Goal: Information Seeking & Learning: Understand process/instructions

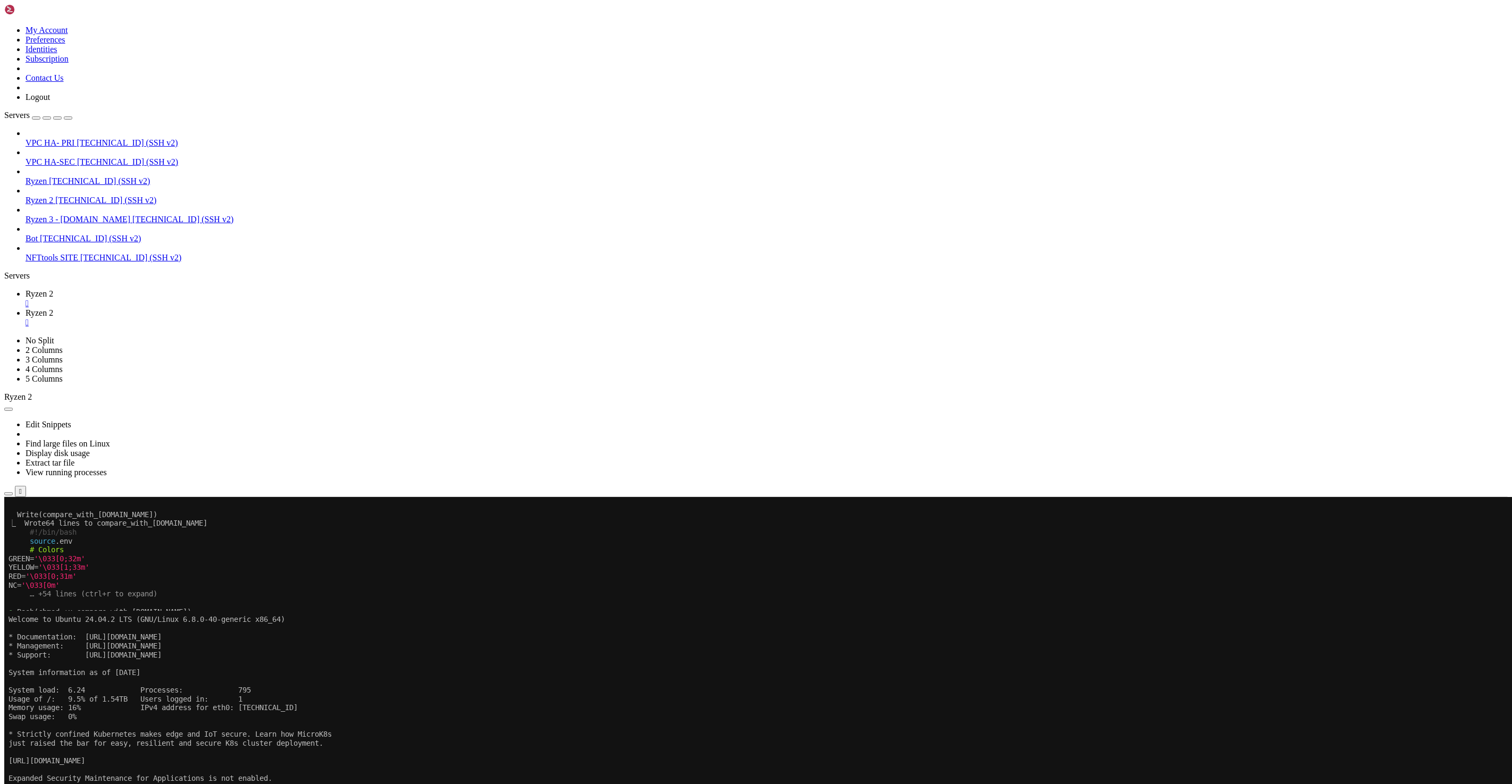
scroll to position [10, 1]
drag, startPoint x: 109, startPoint y: 1193, endPoint x: 9, endPoint y: 1026, distance: 194.7
copy div "root@qs30123:~/tools/cendars/twitter-kafka-enrich# ./quick_compare.sh Exporting…"
click at [53, 289] on span "Ryzen 2" at bounding box center [39, 293] width 28 height 9
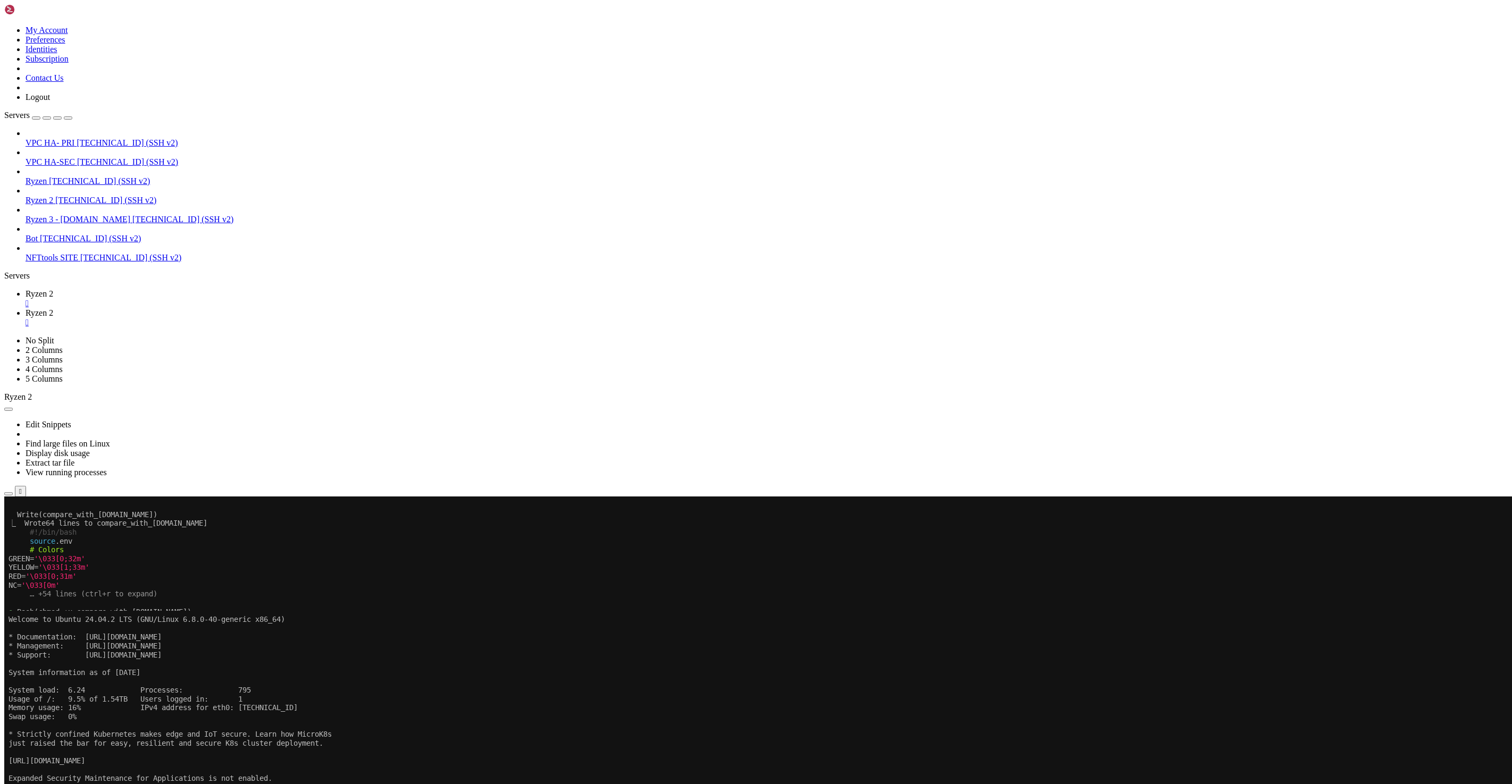
click at [294, 713] on x-row "│ Run the quick comparison script │" at bounding box center [693, 717] width 1368 height 9
drag, startPoint x: 114, startPoint y: 923, endPoint x: 19, endPoint y: 919, distance: 95.1
copy x-row "head -20 missing.txt"
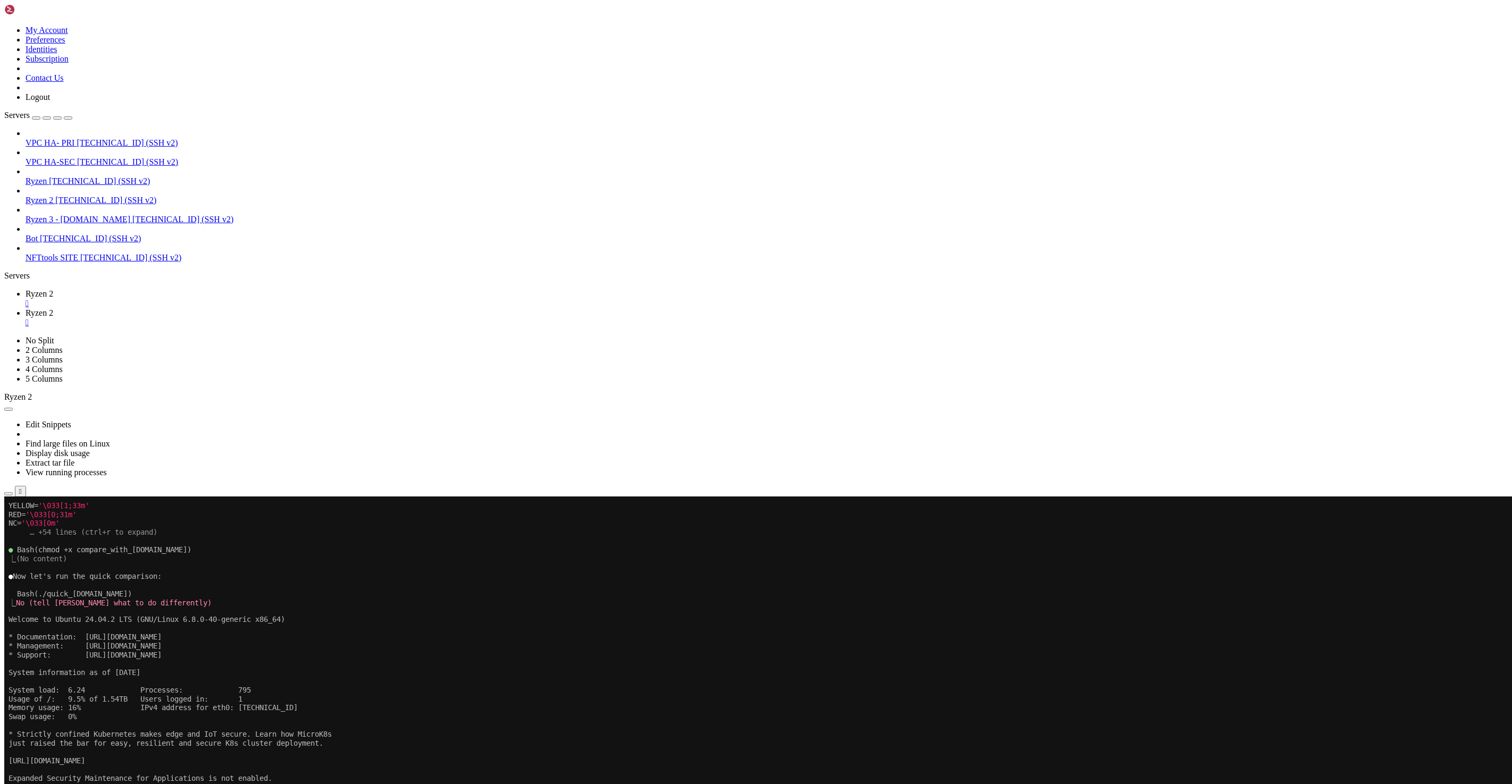
click at [232, 309] on link "Ryzen 2 " at bounding box center [766, 318] width 1482 height 19
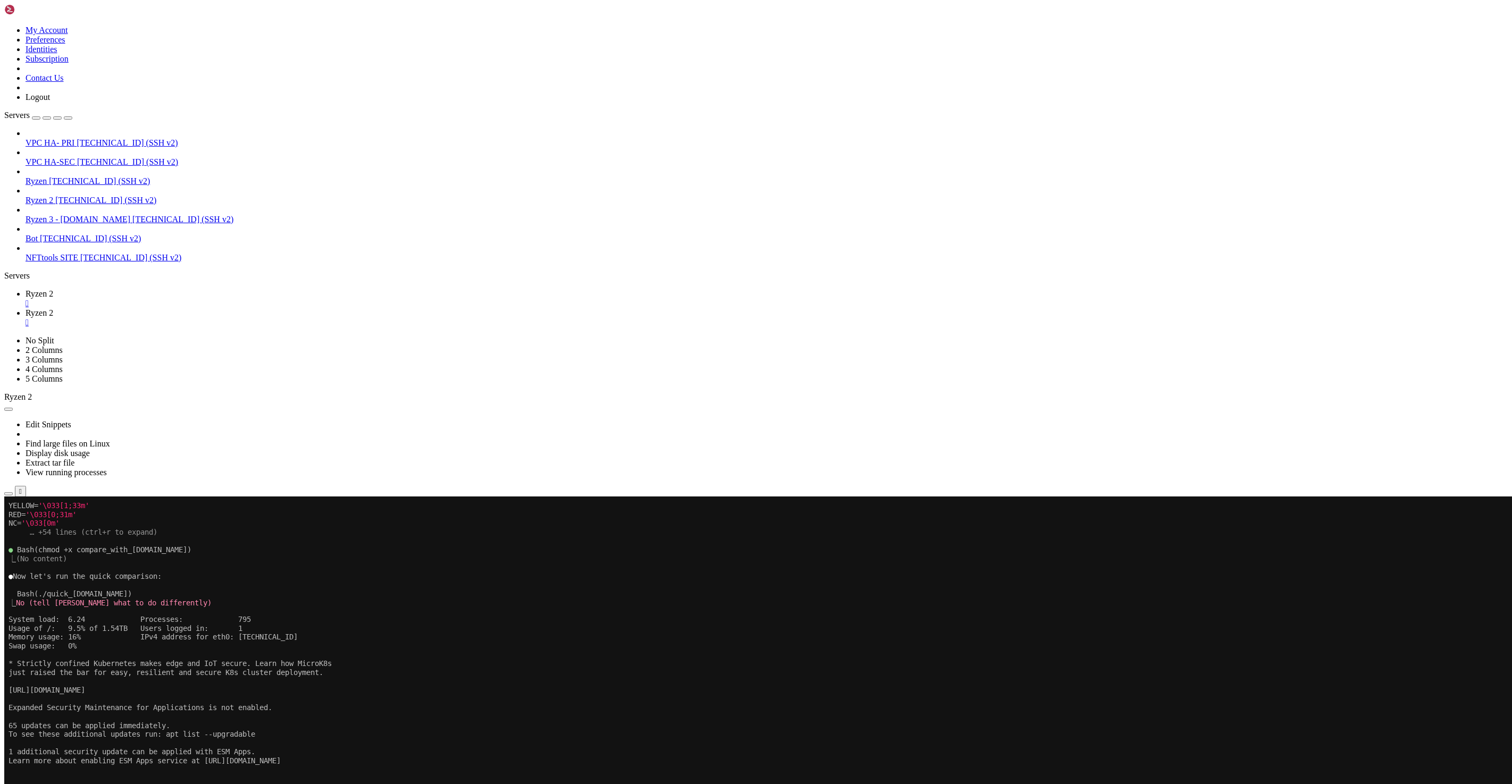
scroll to position [70, 0]
click at [25, 289] on icon at bounding box center [25, 293] width 0 height 9
click at [296, 783] on x-row at bounding box center [693, 797] width 1368 height 9
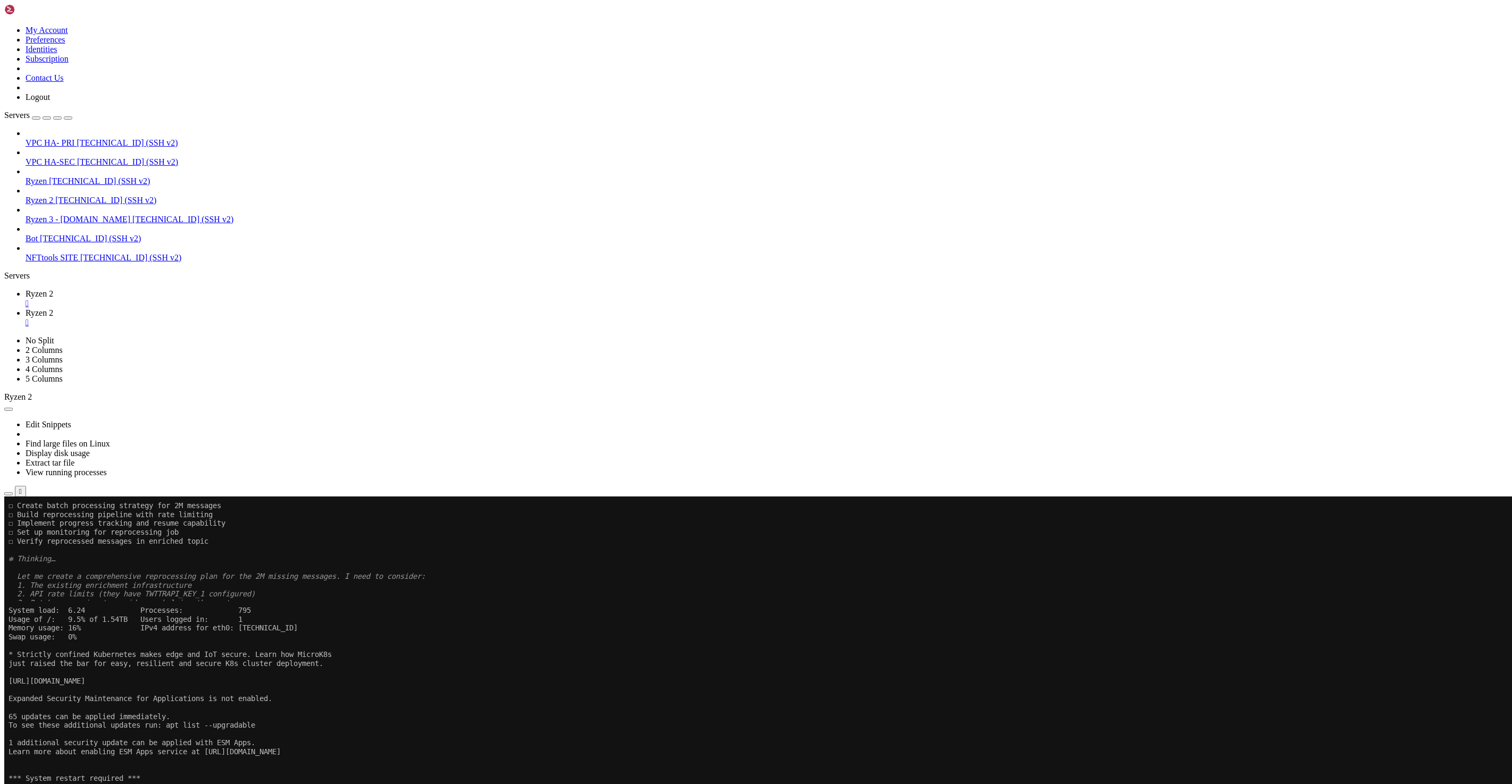
scroll to position [6314, 0]
click at [53, 309] on span "Ryzen 2" at bounding box center [39, 313] width 28 height 9
click at [159, 289] on link "Ryzen 2 " at bounding box center [766, 298] width 1482 height 19
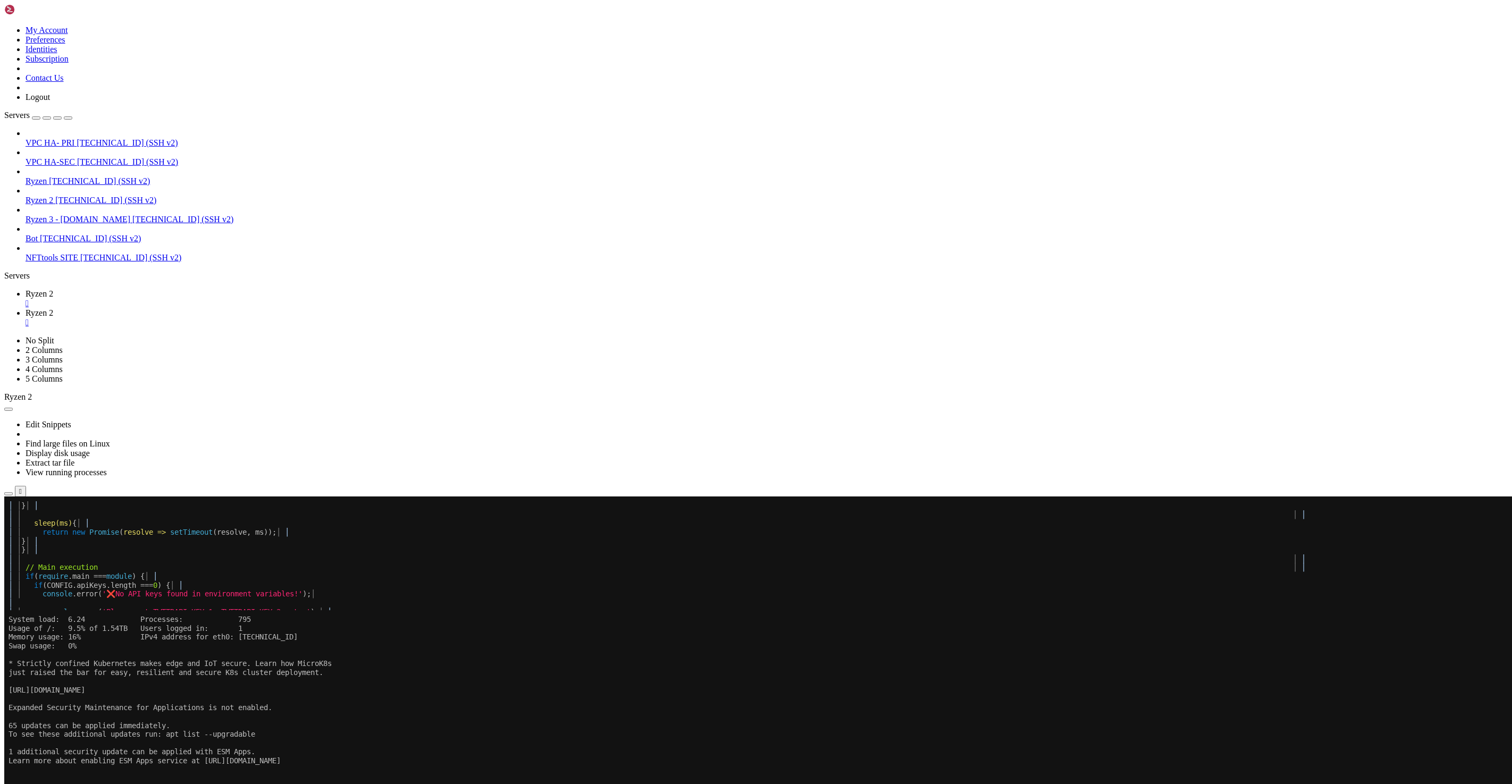
scroll to position [15972, 0]
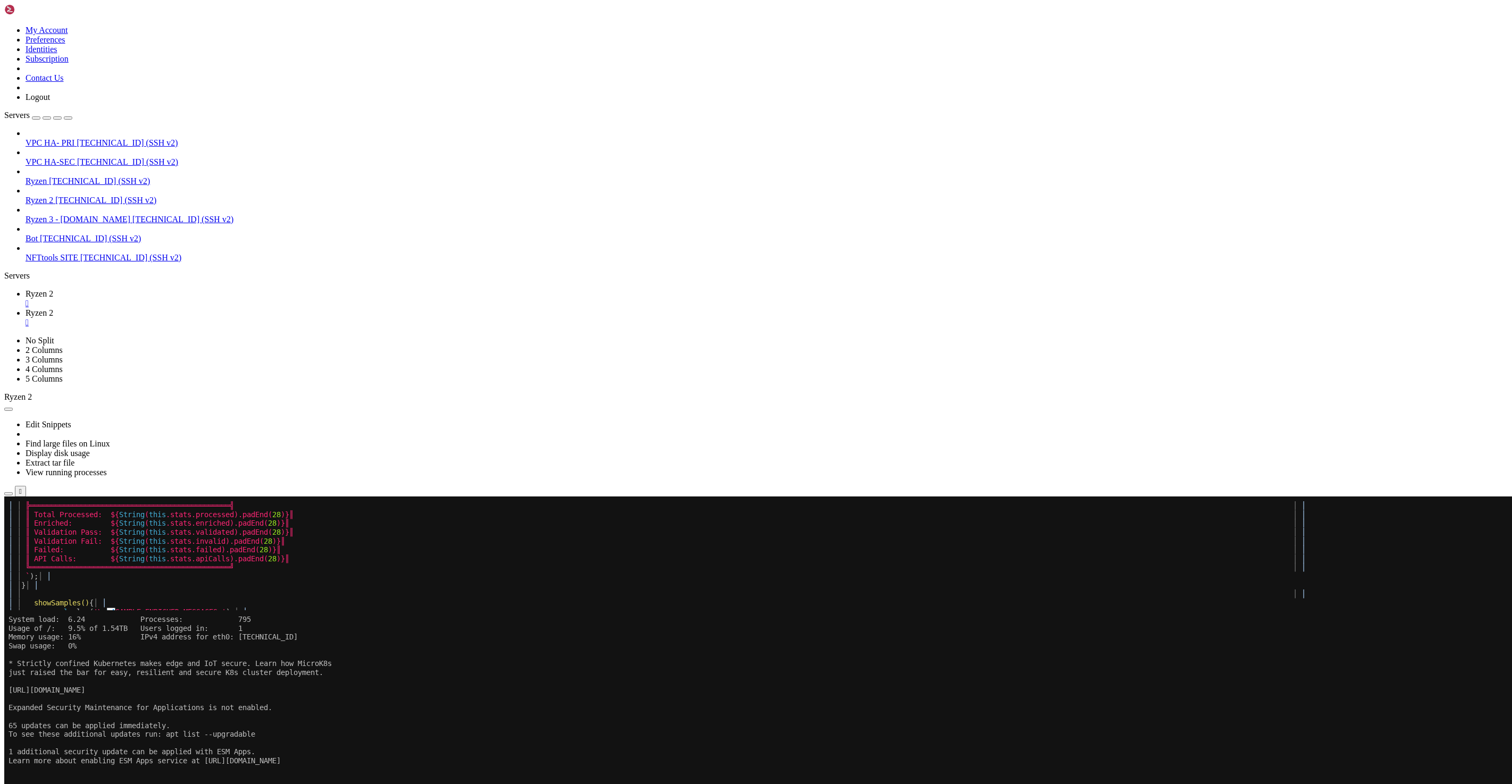
click at [775, 767] on x-row "│ │ console .log( JSON .stringify(sample.data, null , 2 ).substring( 0 , 1000 )…" at bounding box center [693, 770] width 1368 height 9
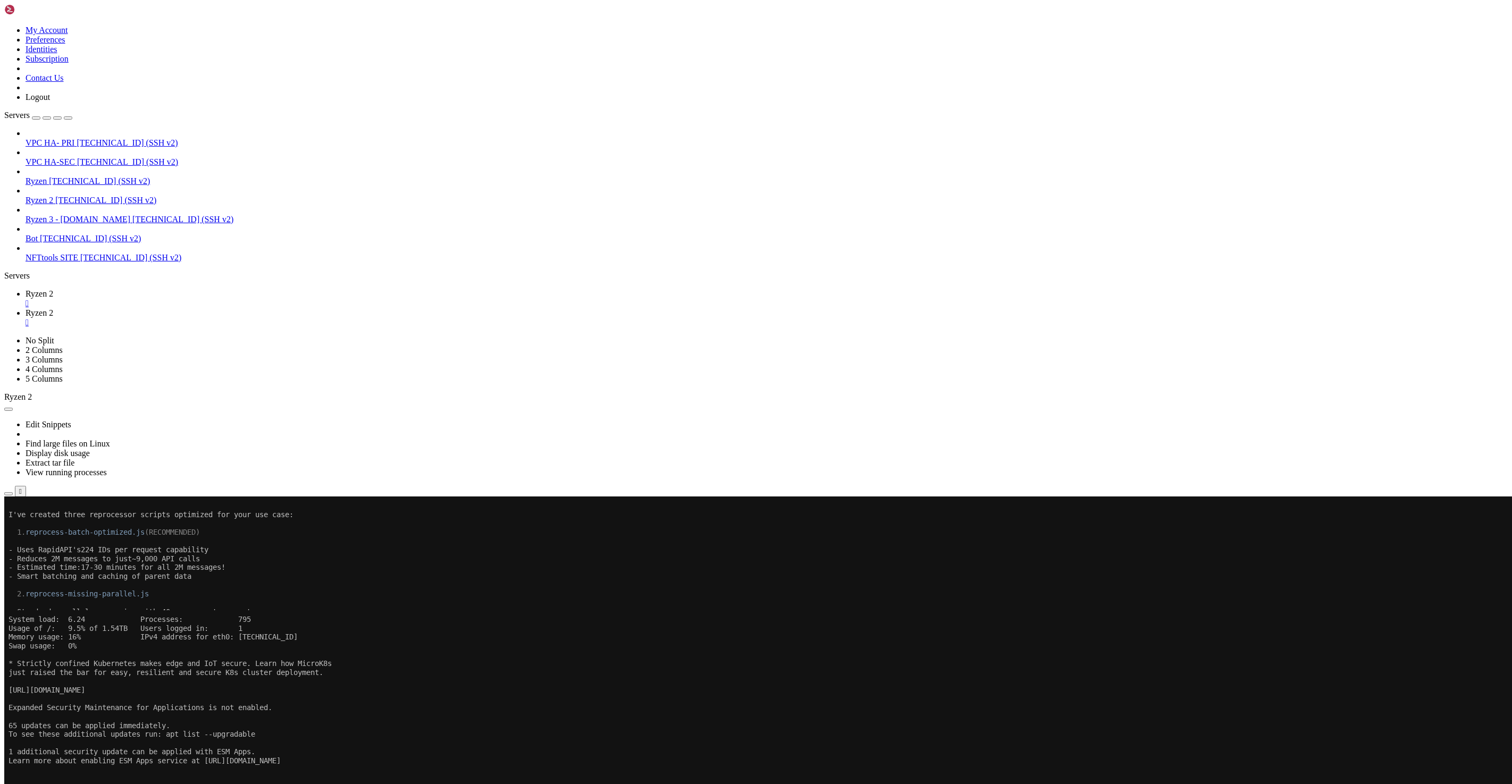
scroll to position [12144, 0]
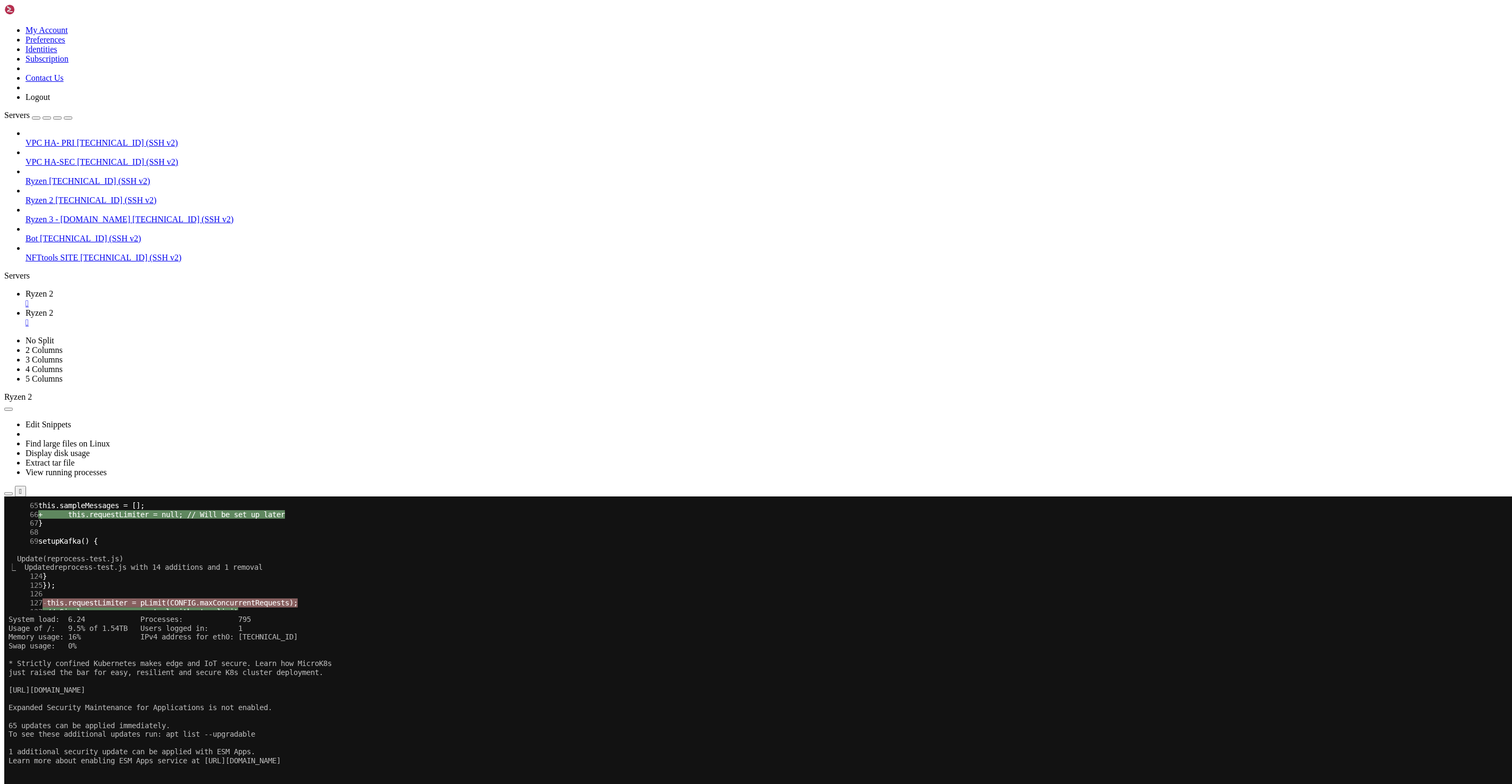
scroll to position [13488, 0]
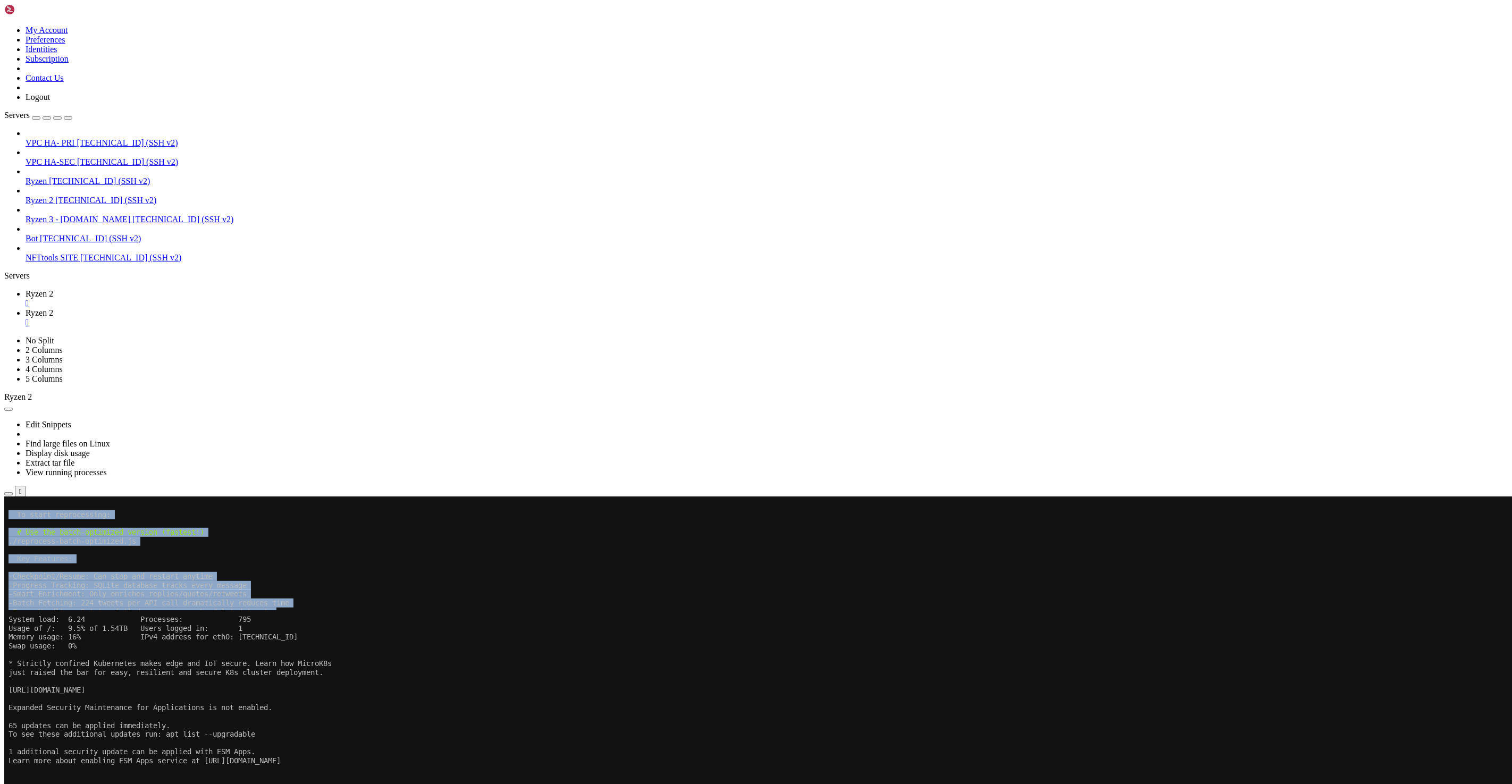
scroll to position [11977, 0]
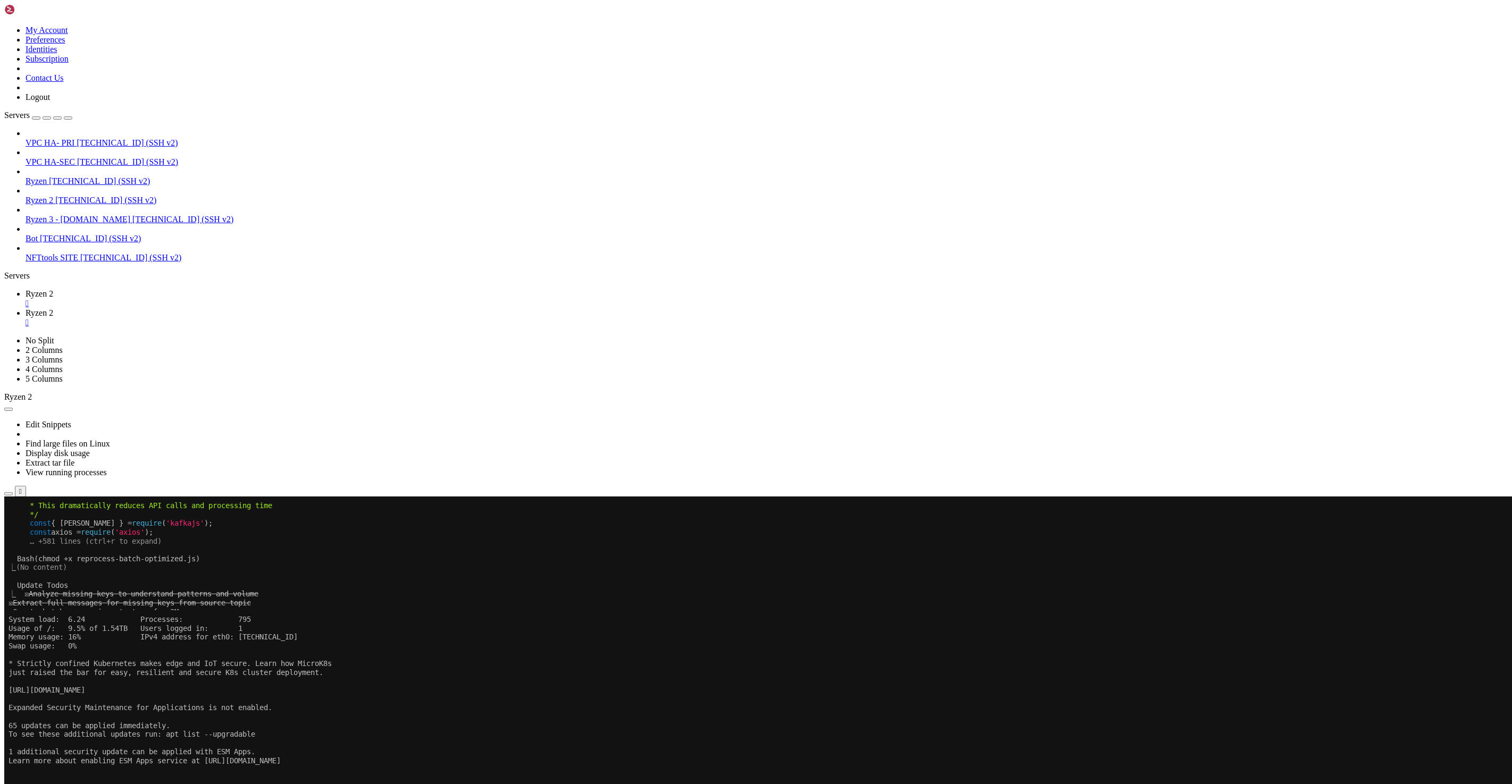
drag, startPoint x: 188, startPoint y: 1022, endPoint x: 15, endPoint y: 661, distance: 400.3
copy div "Reprocessing Solutions Ready! I've created three reprocessor scripts optimized …"
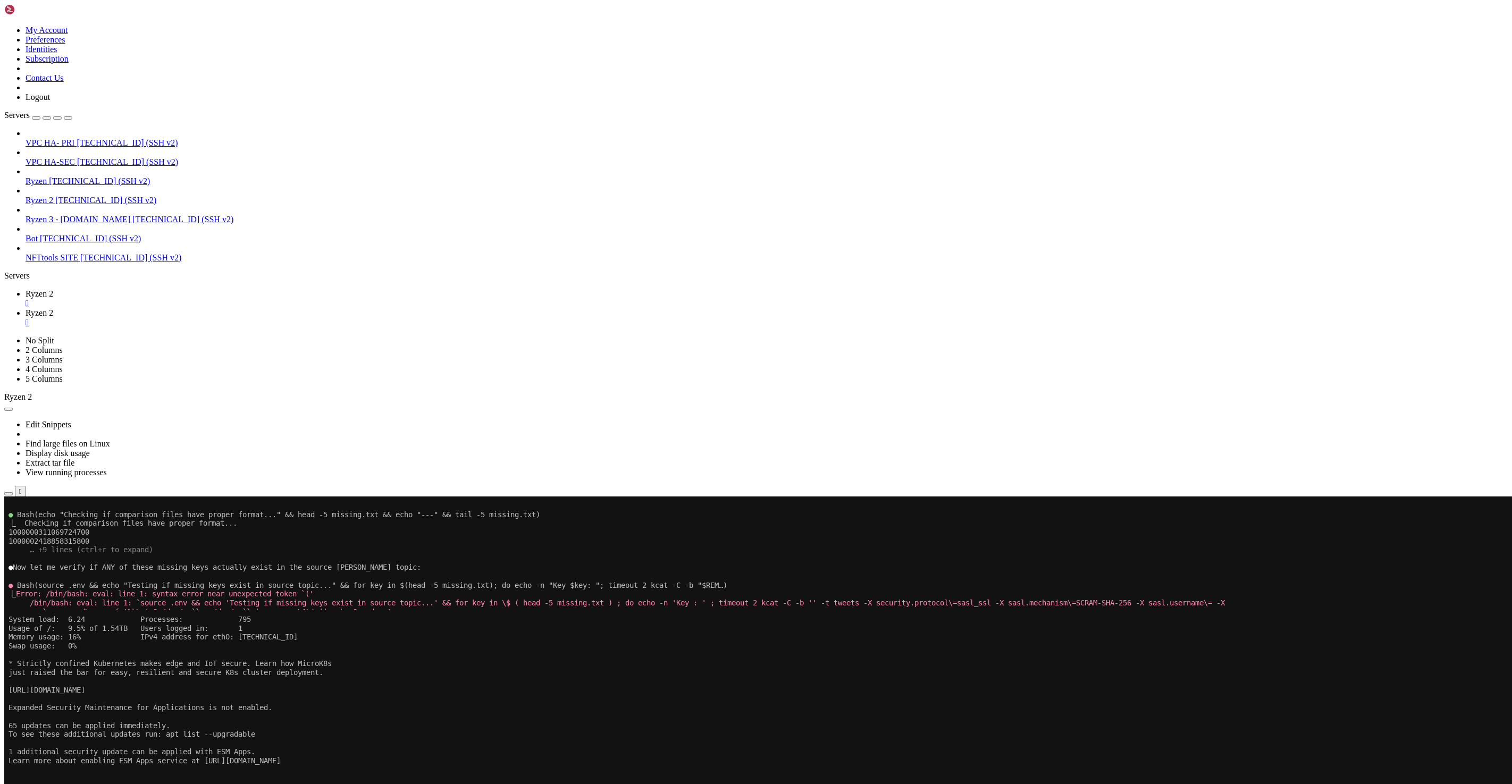
scroll to position [2669, 0]
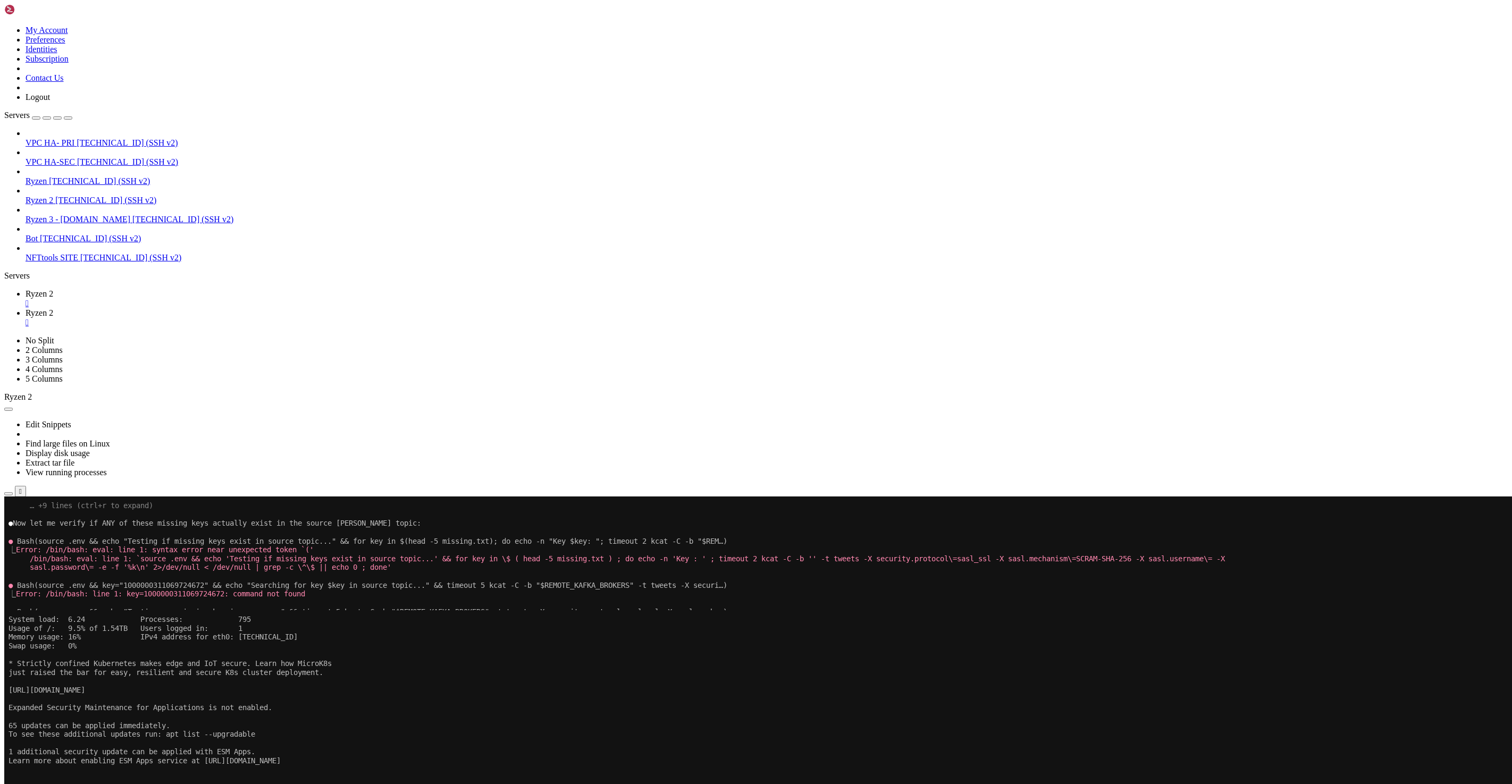
click at [58, 685] on x-row "First 10 non-empty lines from source.txt:" at bounding box center [693, 681] width 1368 height 9
click at [65, 689] on x-row "1000000120597991400" at bounding box center [693, 690] width 1368 height 9
copy x-row "1000000120597991400"
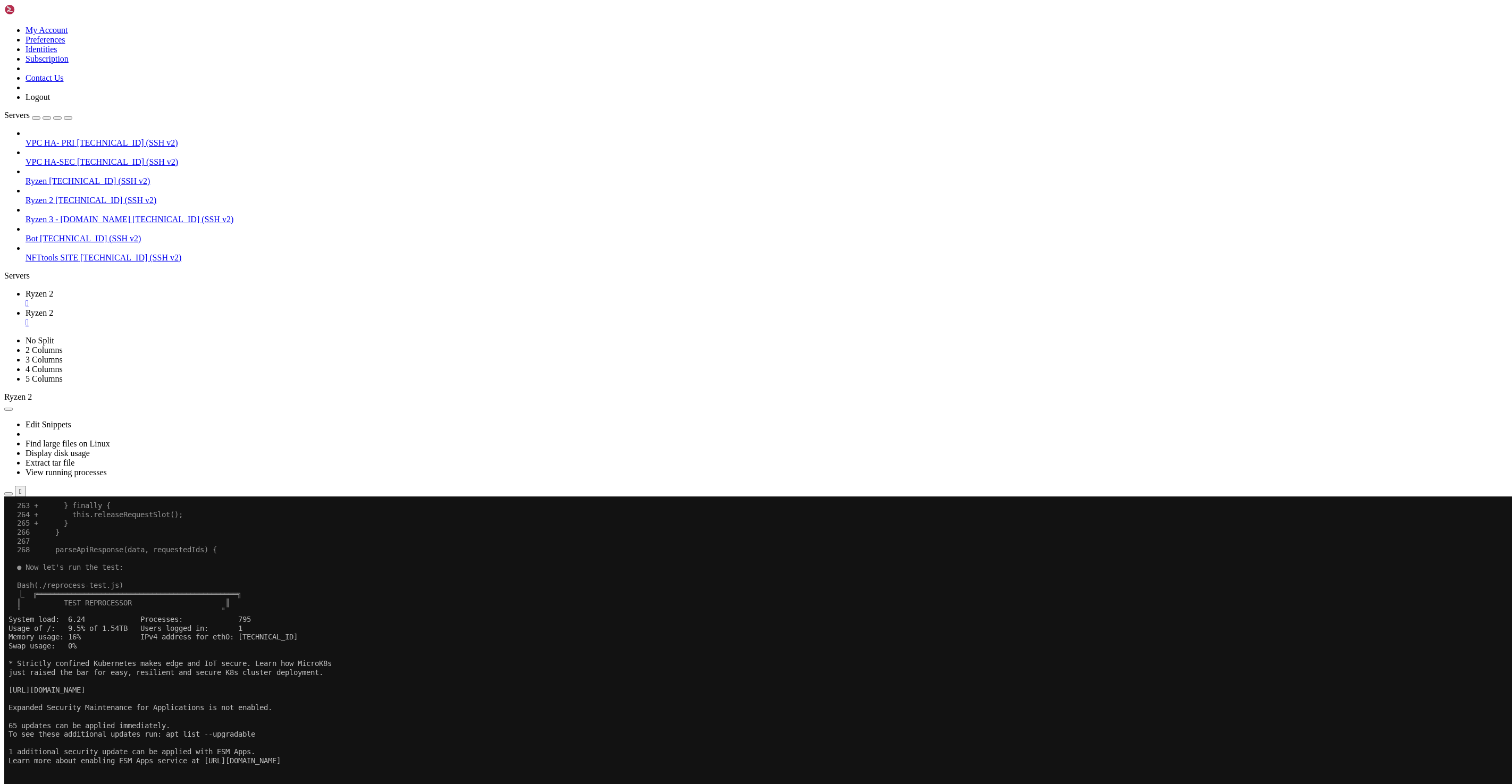
scroll to position [1934, 0]
copy span "1000002418858315800"
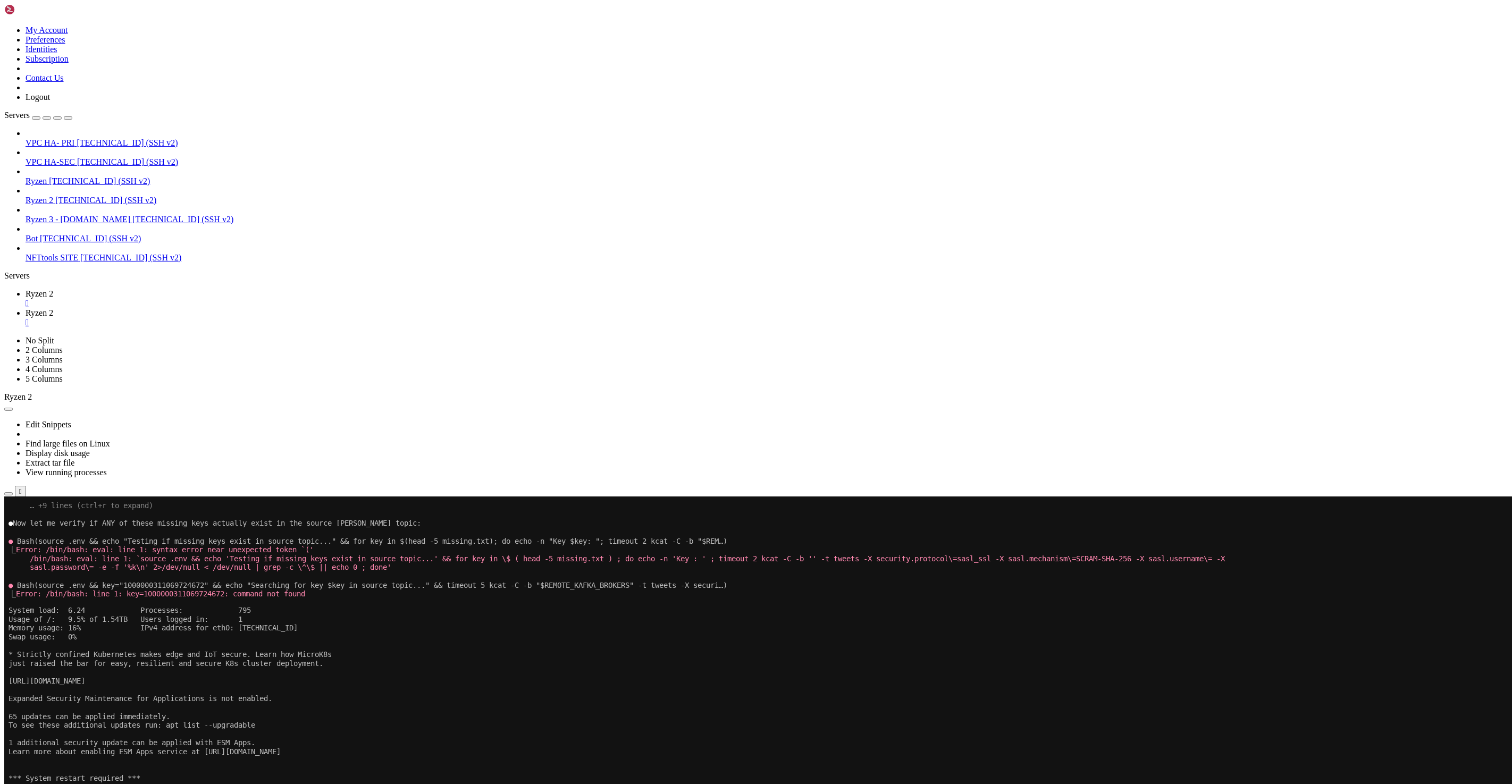
click at [215, 309] on link "Ryzen 2 " at bounding box center [766, 318] width 1482 height 19
drag, startPoint x: 95, startPoint y: 1308, endPoint x: 9, endPoint y: 894, distance: 422.8
copy div "root@qs30123:~/tools/cendars/twitter-kafka-enrich# ./quick_compare.sh Exporting…"
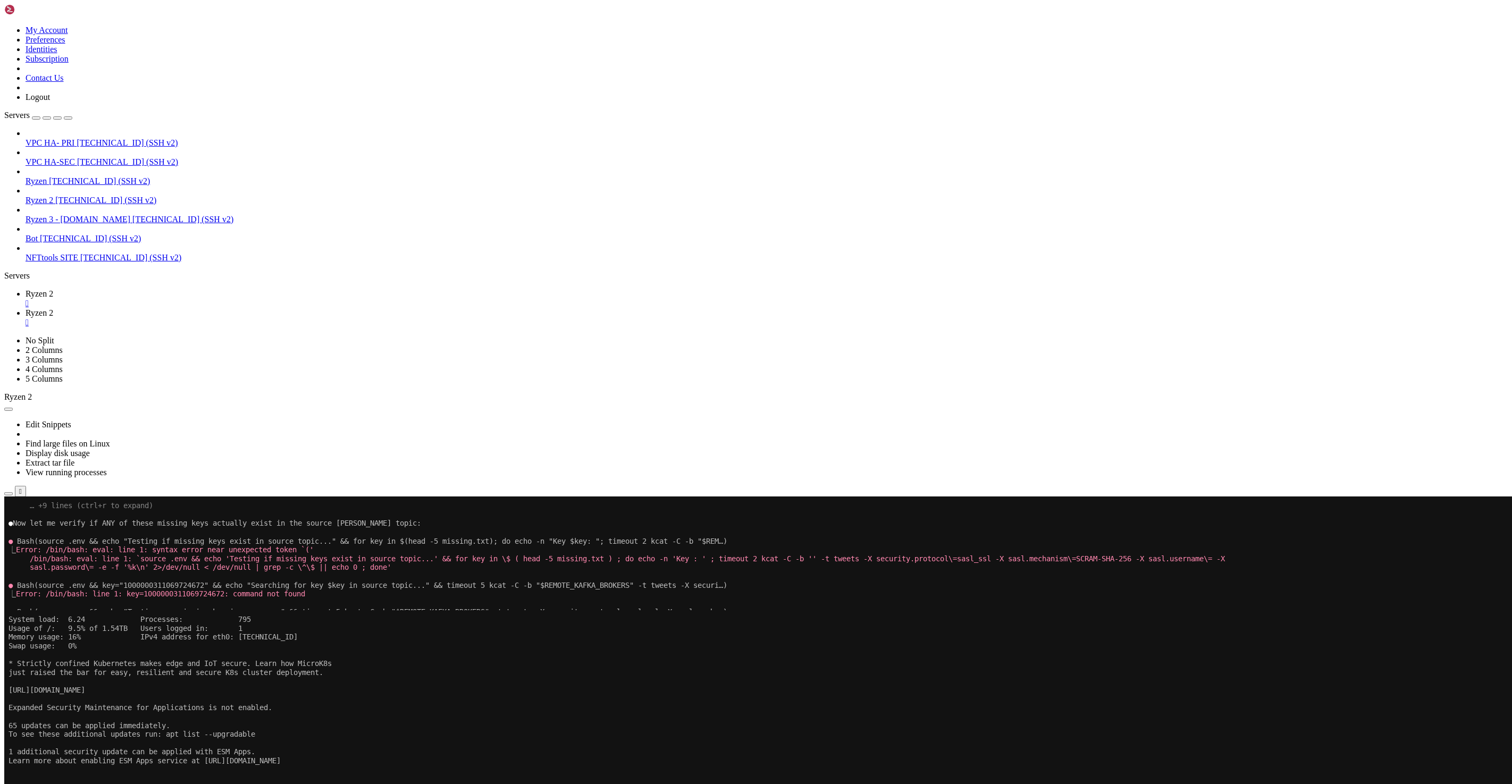
drag, startPoint x: 157, startPoint y: 6, endPoint x: 173, endPoint y: 30, distance: 28.8
click at [53, 289] on span "Ryzen 2" at bounding box center [39, 293] width 28 height 9
click at [338, 783] on x-row "Let me check when these files were created:" at bounding box center [693, 787] width 1368 height 9
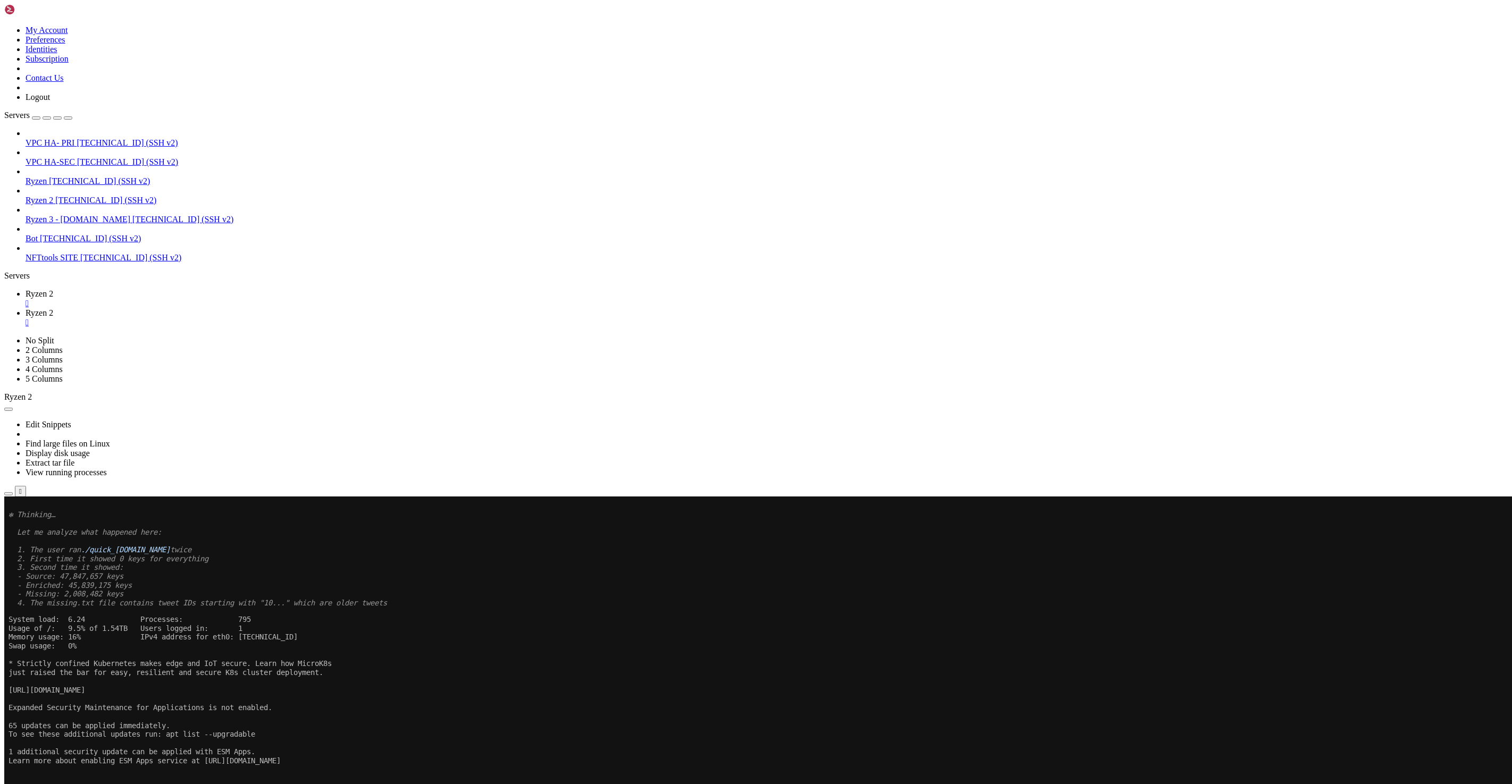
scroll to position [3986, 0]
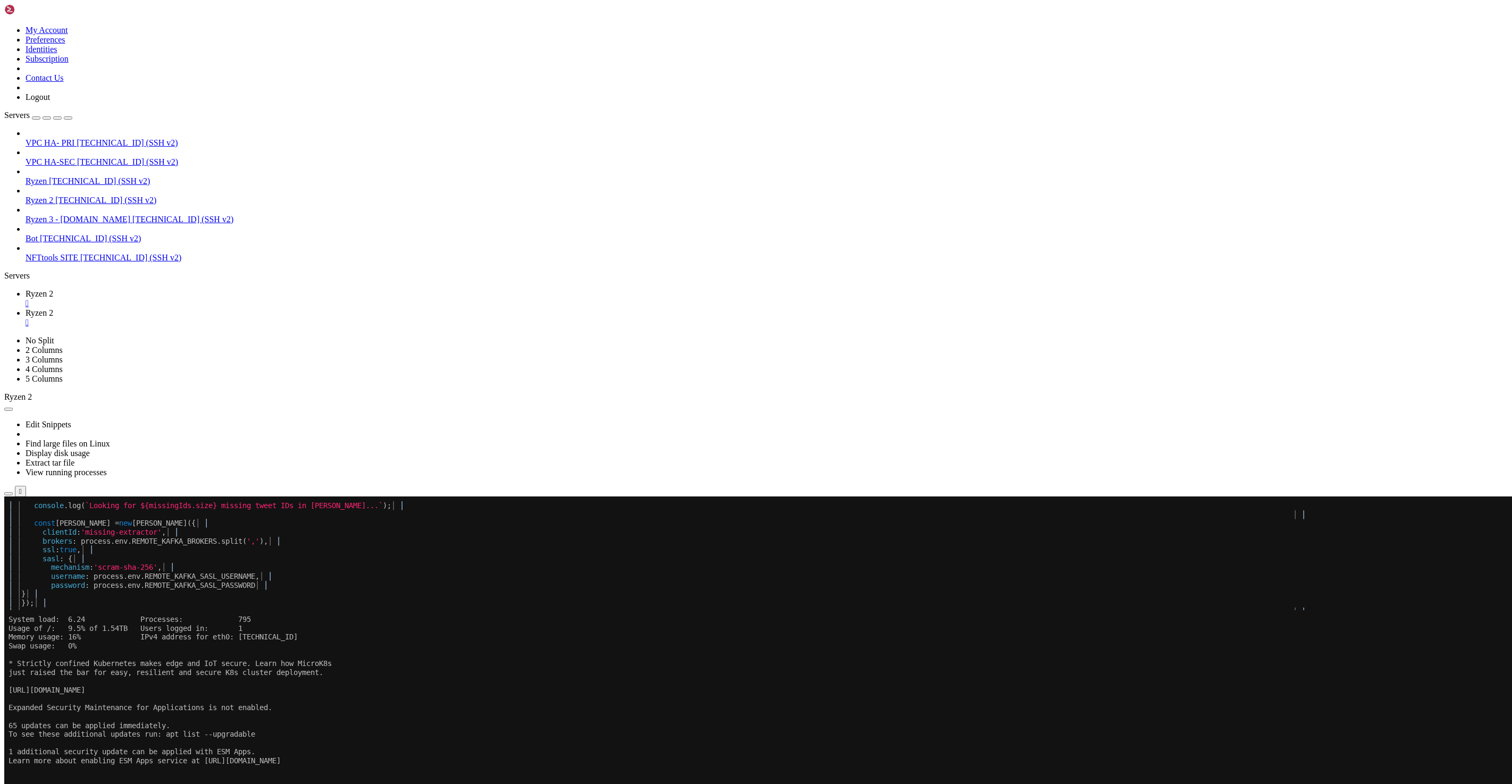
scroll to position [5259, 0]
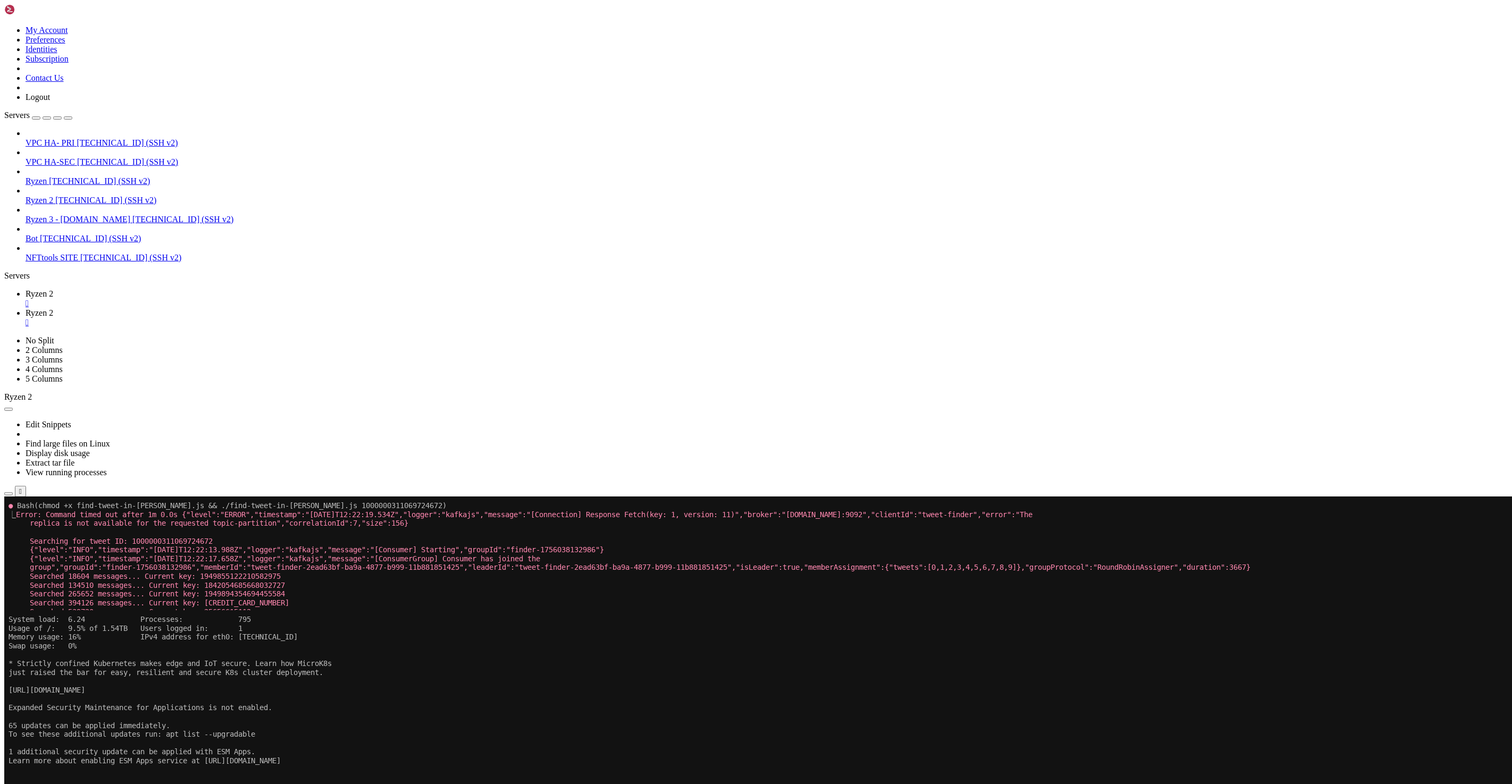
scroll to position [4923, 0]
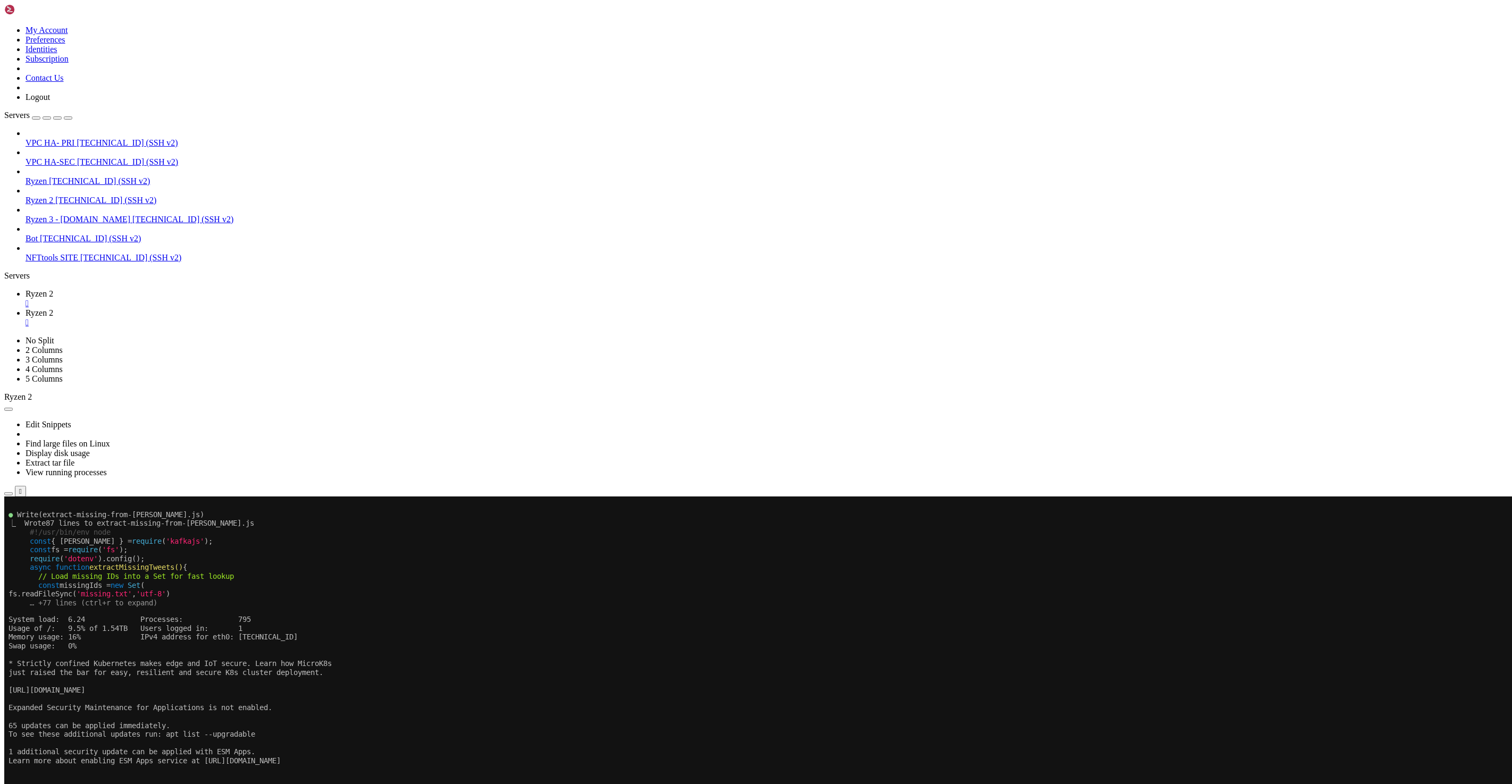
scroll to position [5100, 0]
drag, startPoint x: 148, startPoint y: 1109, endPoint x: 84, endPoint y: 1104, distance: 64.2
click at [217, 309] on link "Ryzen 2 " at bounding box center [766, 318] width 1482 height 19
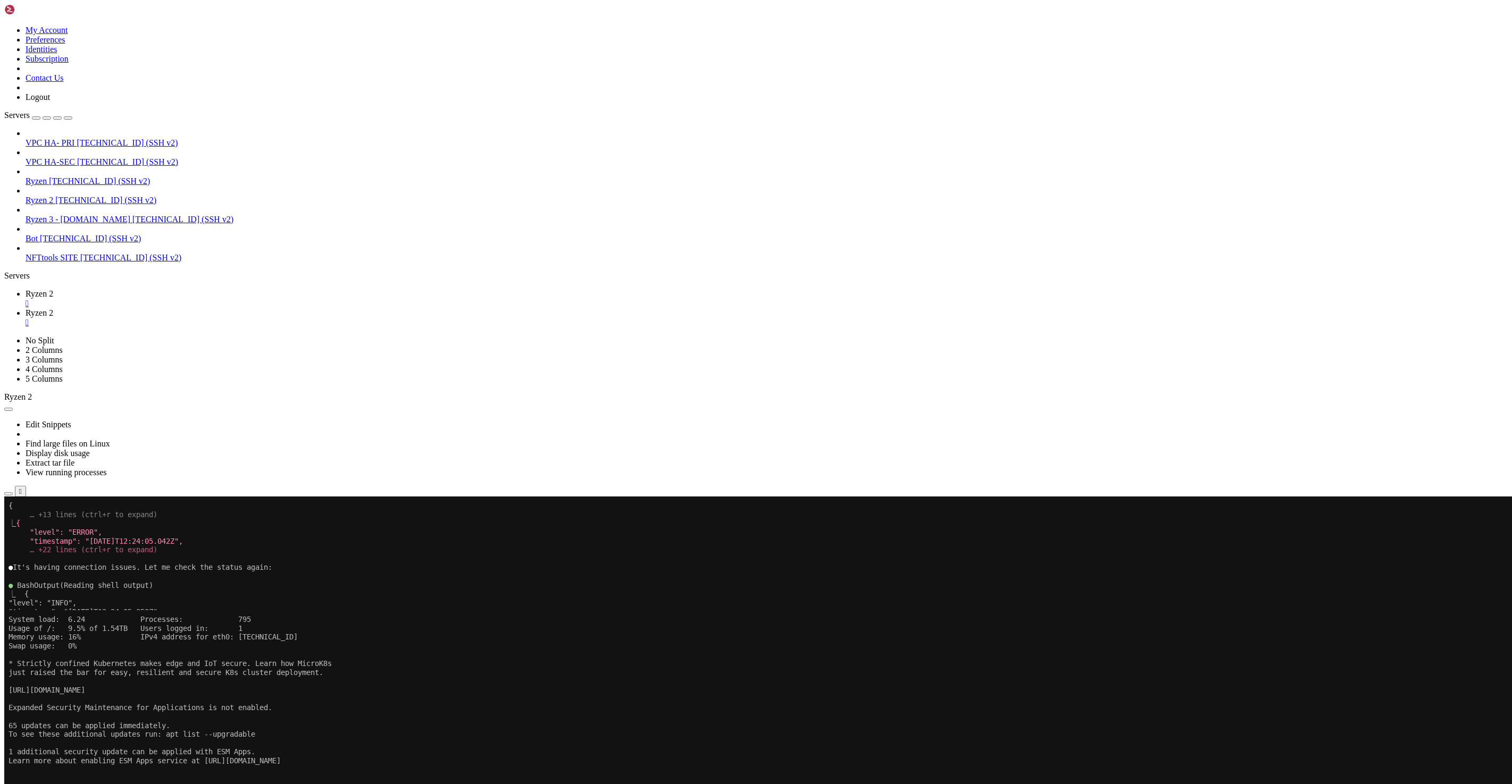
drag, startPoint x: 329, startPoint y: 893, endPoint x: 237, endPoint y: 891, distance: 92.0
copy x-row "./quick_[DOMAIN_NAME]"
click at [53, 289] on span "Ryzen 2" at bounding box center [39, 293] width 28 height 9
click at [309, 774] on x-row "● After almost 900K messages, none of the missing tweets were found. Let me che…" at bounding box center [693, 770] width 1368 height 9
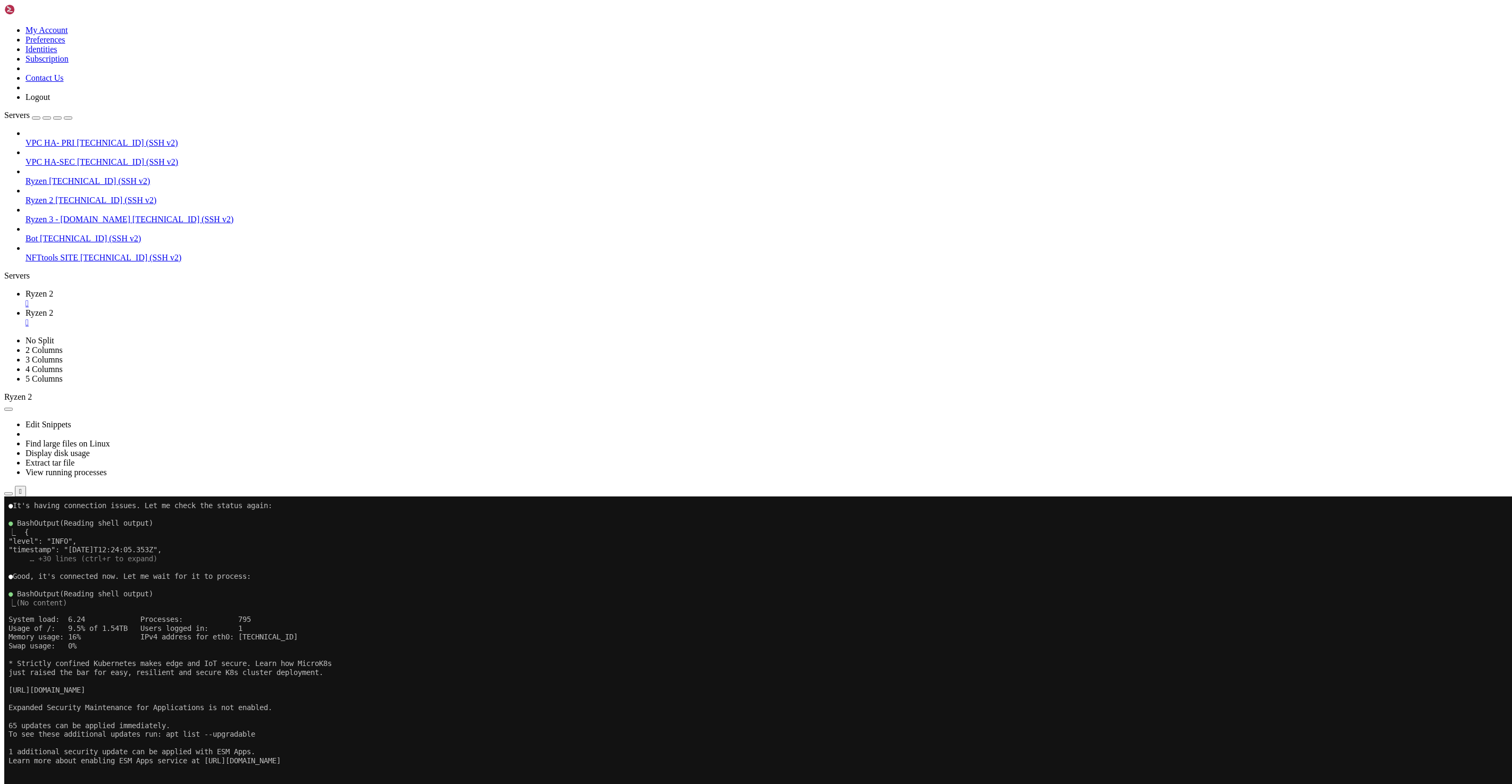
scroll to position [5312, 0]
drag, startPoint x: 356, startPoint y: 1116, endPoint x: 9, endPoint y: 1053, distance: 352.7
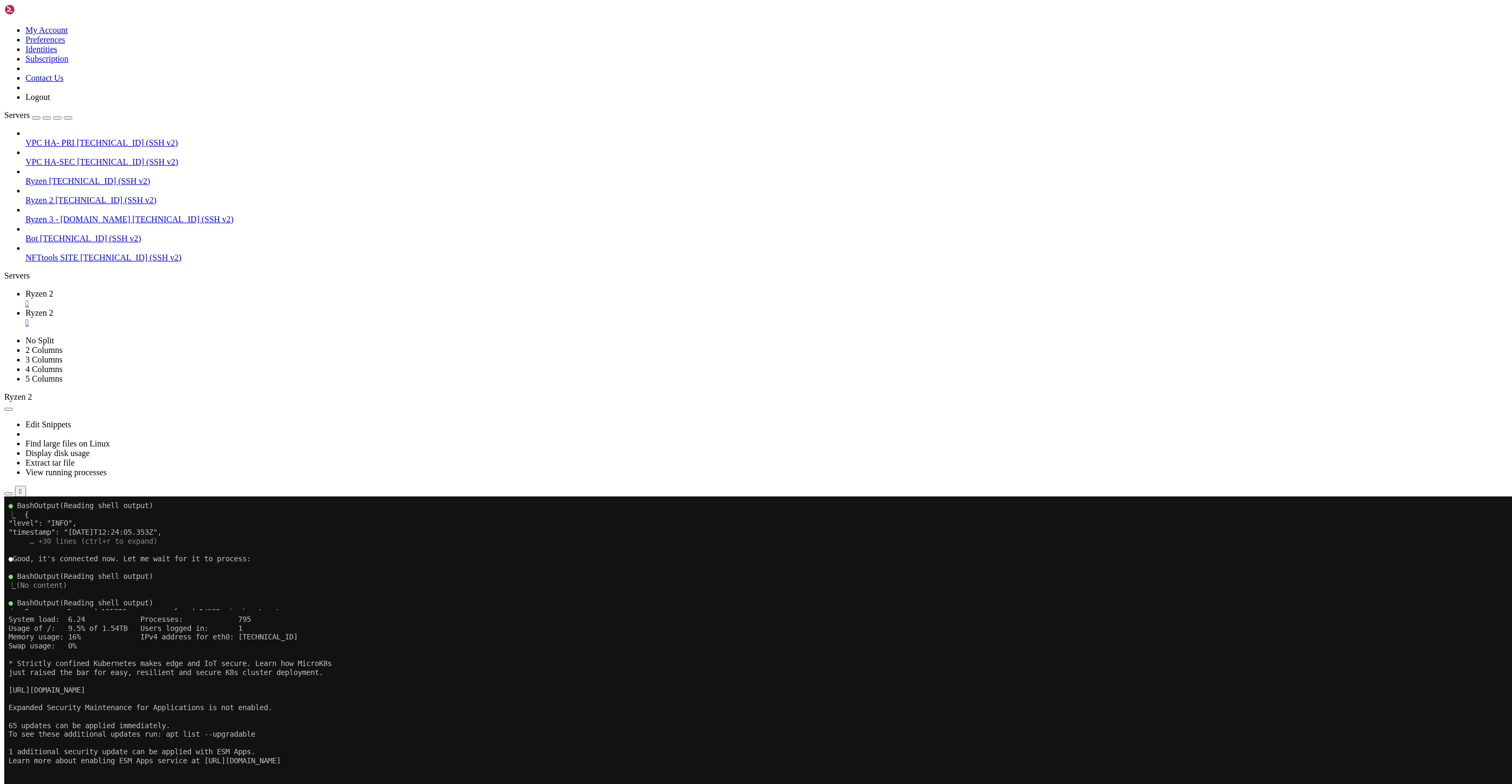
copy div "● Bash (echo "Checking how source.txt was generated..." && ls -la source.txt en…"
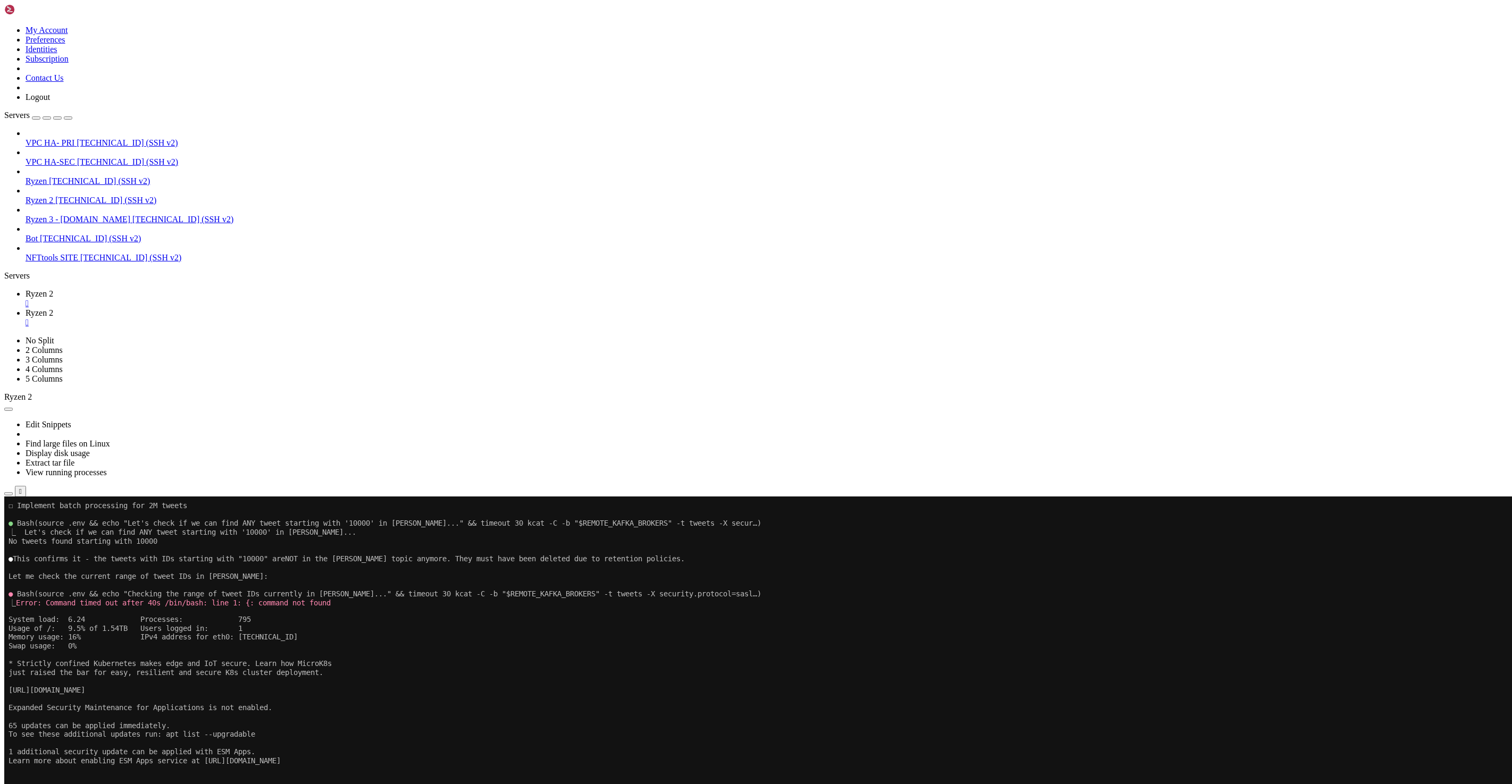
scroll to position [5762, 0]
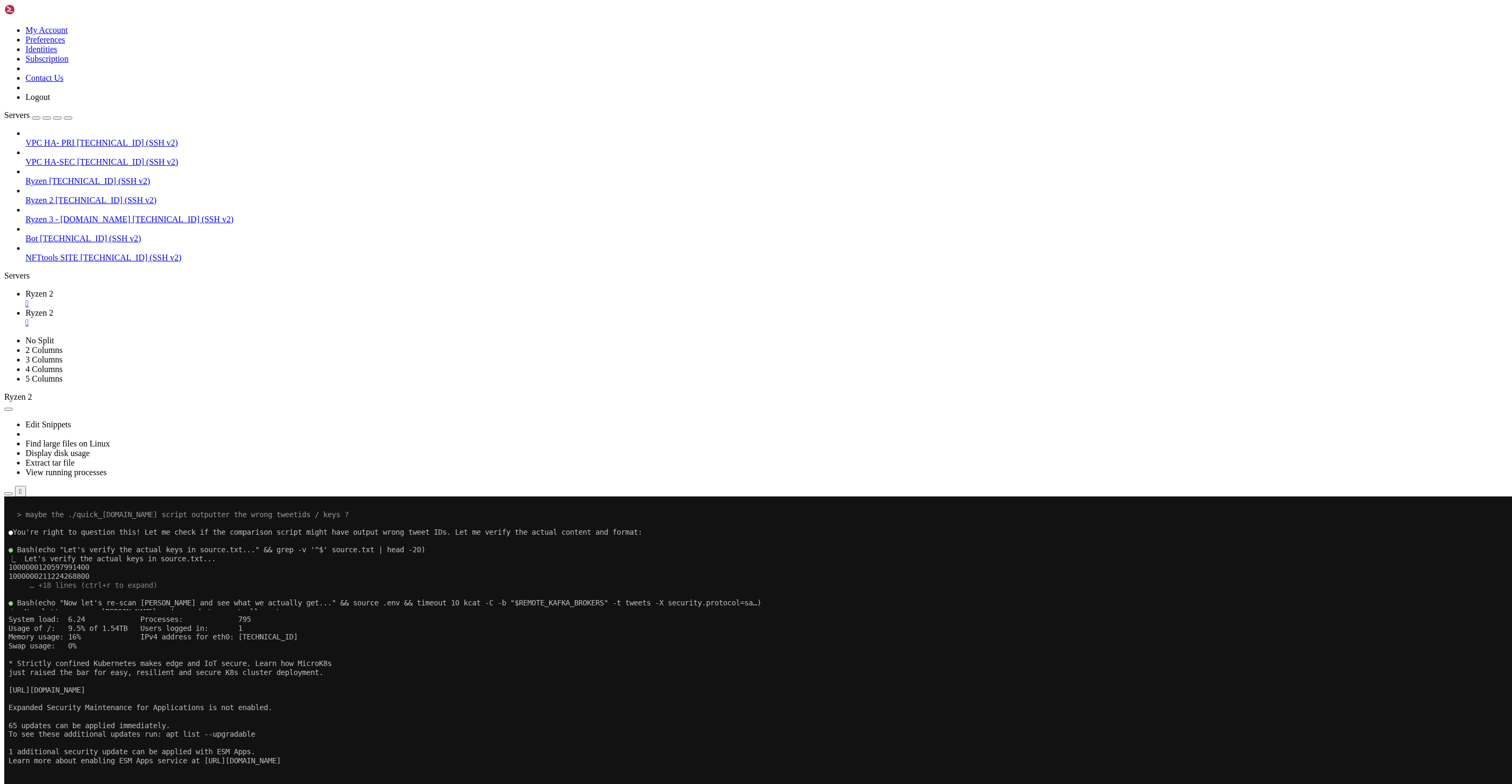
scroll to position [6019, 0]
click at [53, 309] on span "Ryzen 2" at bounding box center [39, 313] width 28 height 9
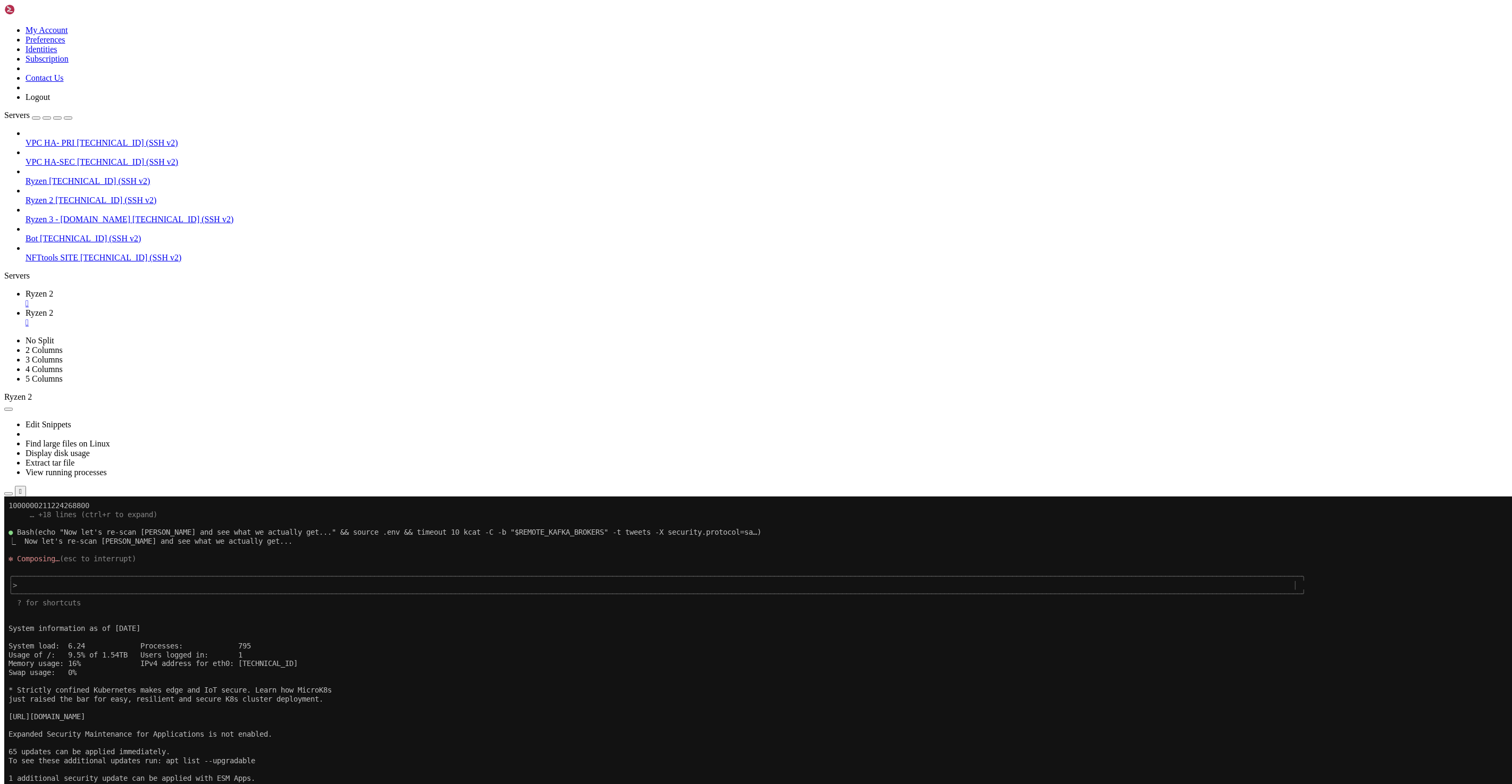
drag, startPoint x: 56, startPoint y: 1131, endPoint x: 63, endPoint y: 1133, distance: 7.3
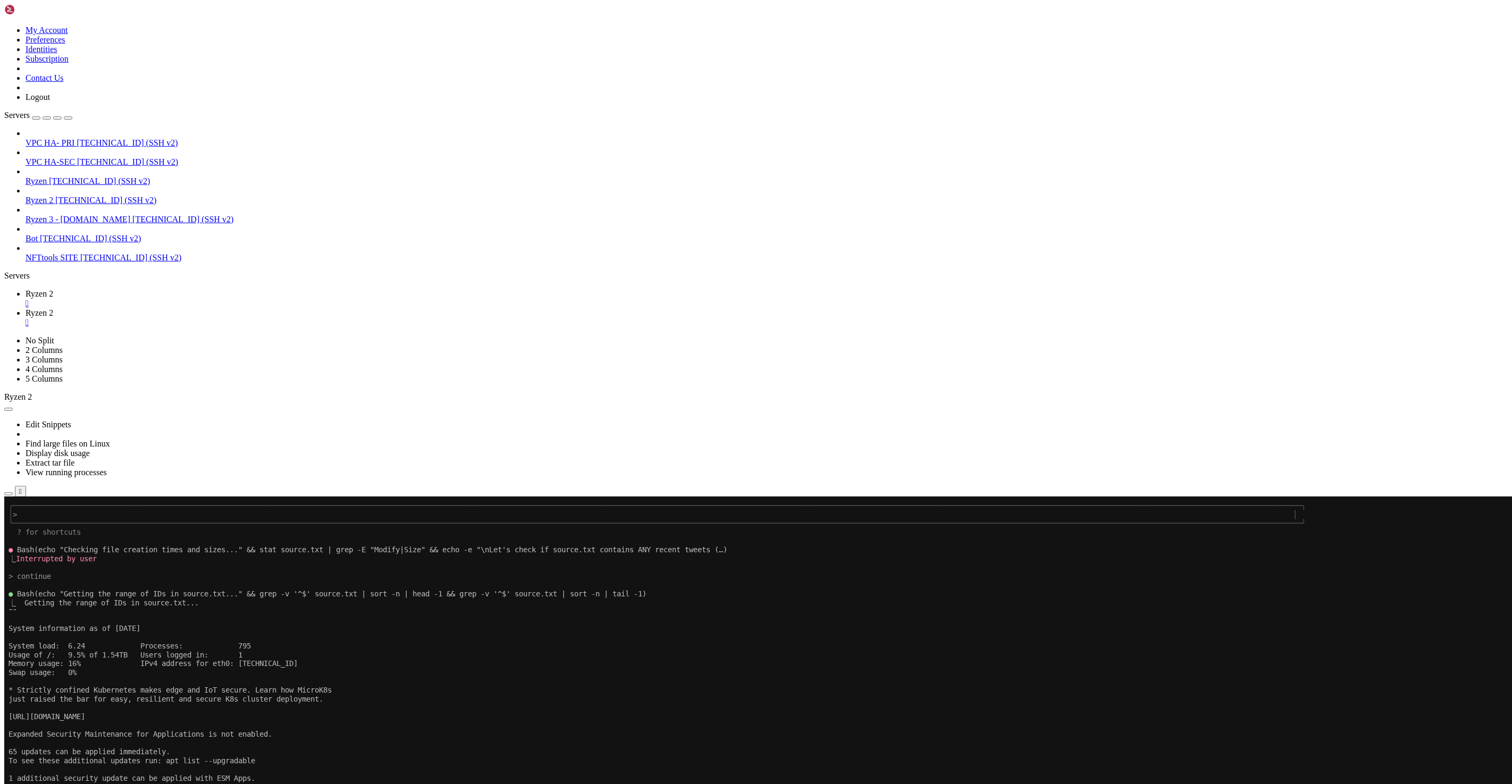
copy x-row "45839175"
click at [53, 289] on span "Ryzen 2" at bounding box center [39, 293] width 28 height 9
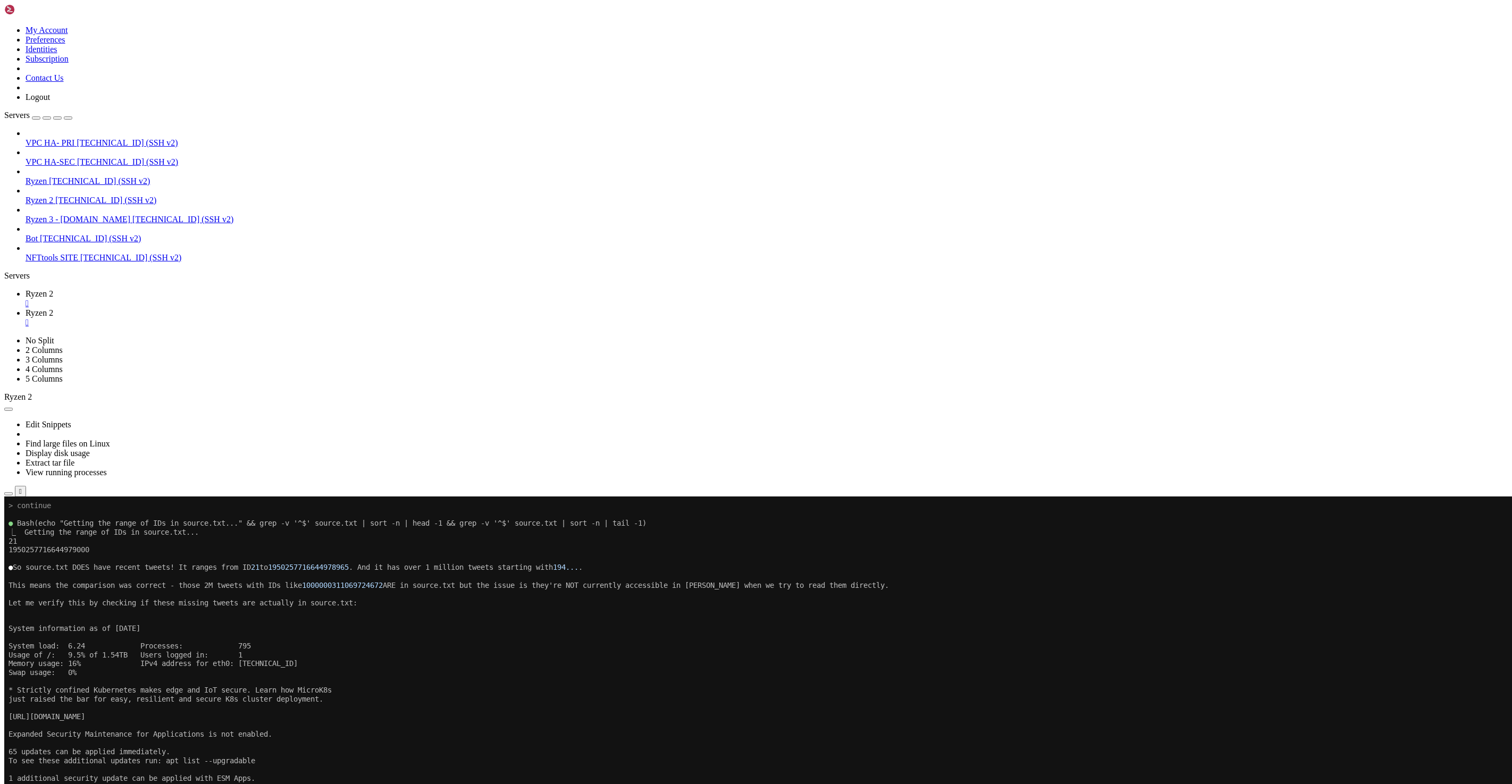
scroll to position [6460, 0]
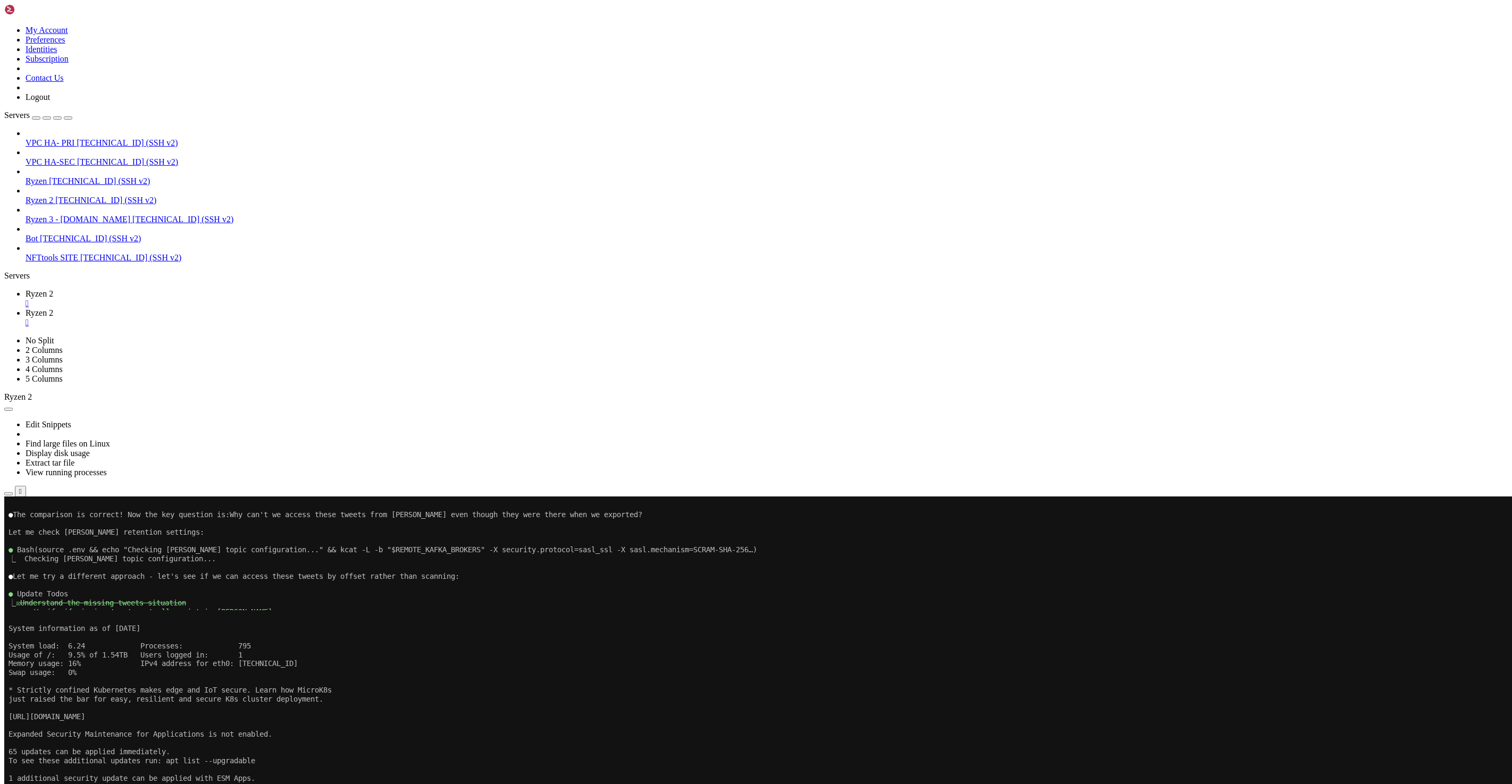
click at [65, 666] on span "Open SFTP" at bounding box center [45, 670] width 40 height 9
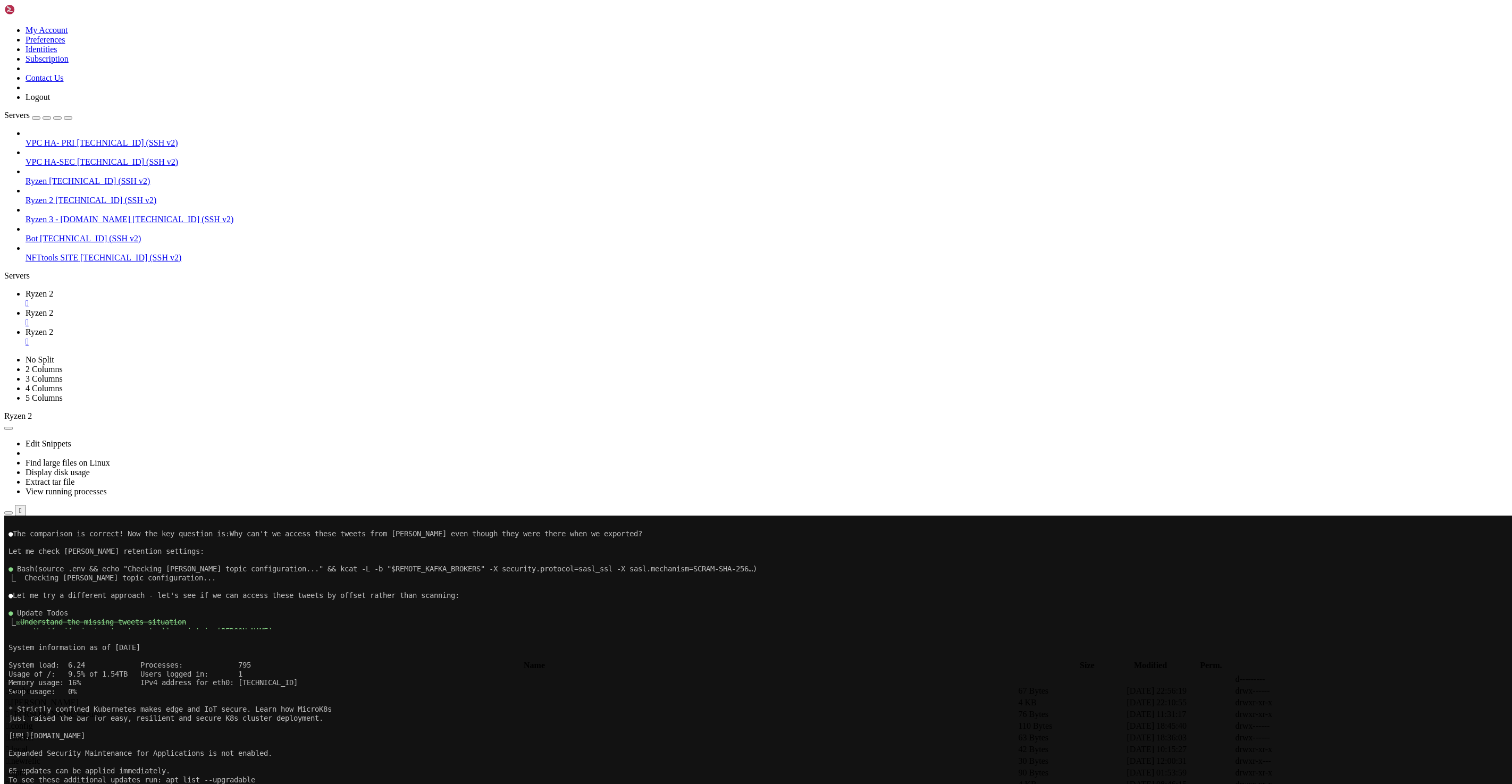
click at [35, 721] on span " cendars" at bounding box center [21, 725] width 30 height 9
click at [125, 686] on span " twitter-kafka-enrich" at bounding box center [66, 690] width 119 height 9
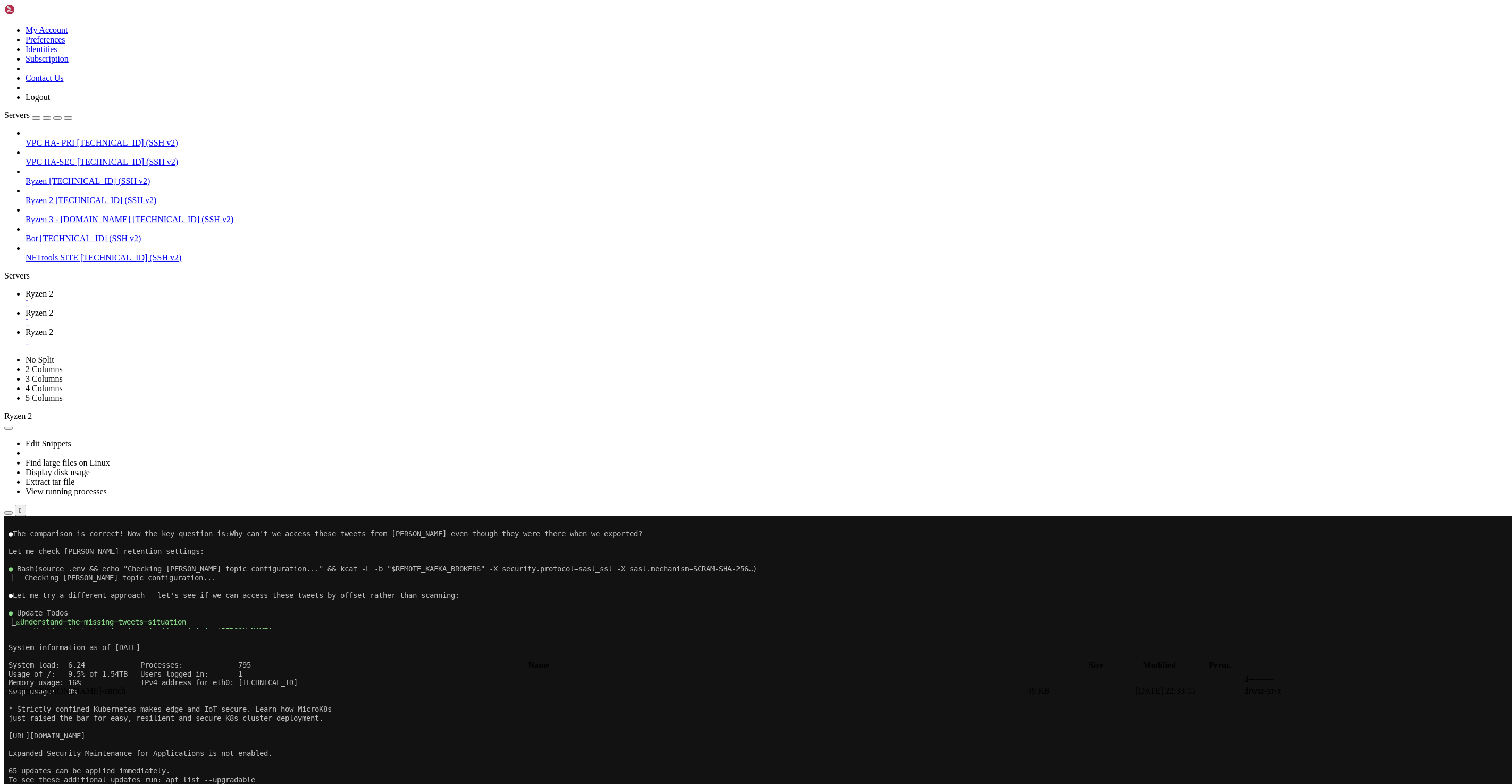
click at [125, 686] on span " twitter-kafka-enrich" at bounding box center [66, 690] width 119 height 9
type input "/root/tools/cendars/twitter-[PERSON_NAME]-enrich"
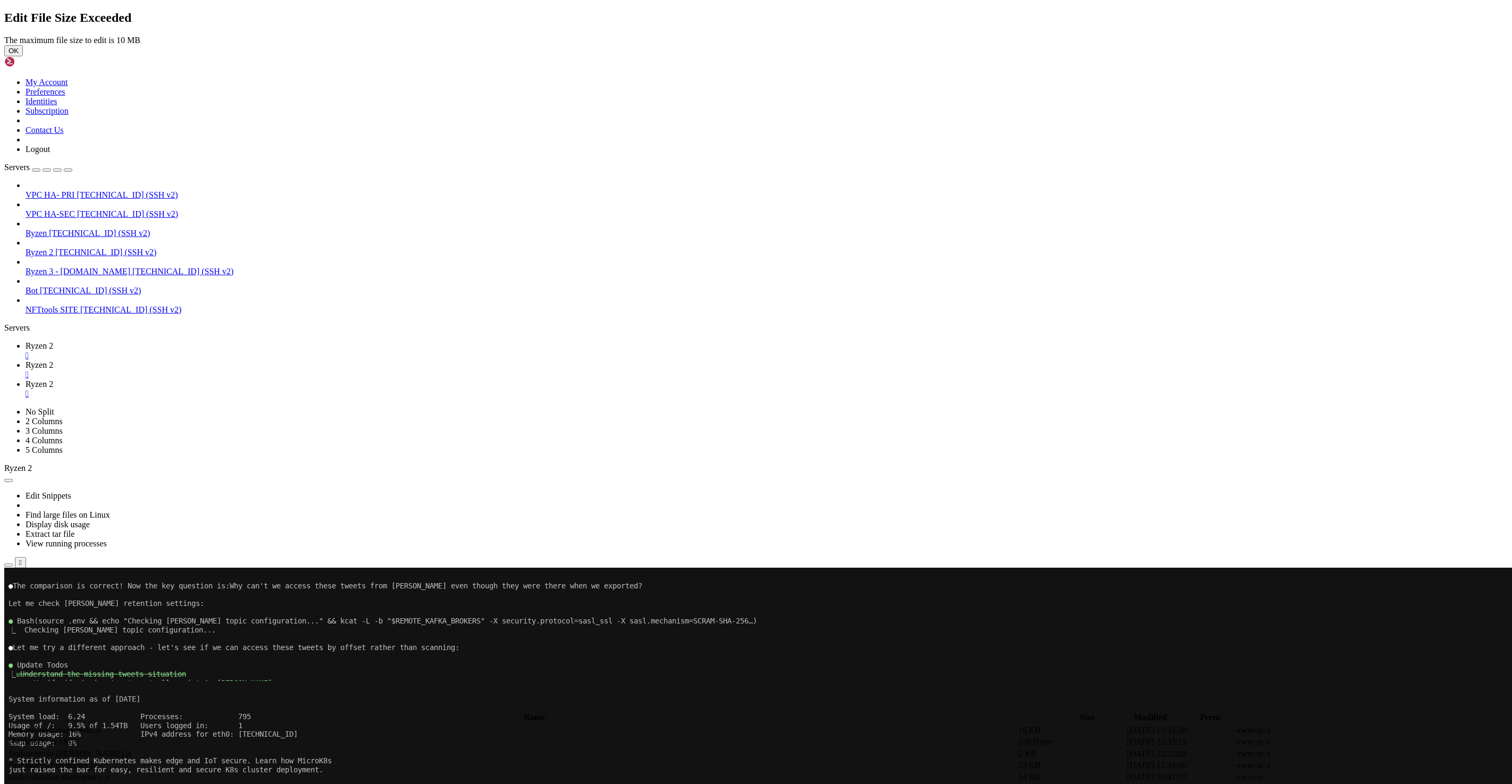
click at [23, 56] on button "OK" at bounding box center [13, 50] width 19 height 11
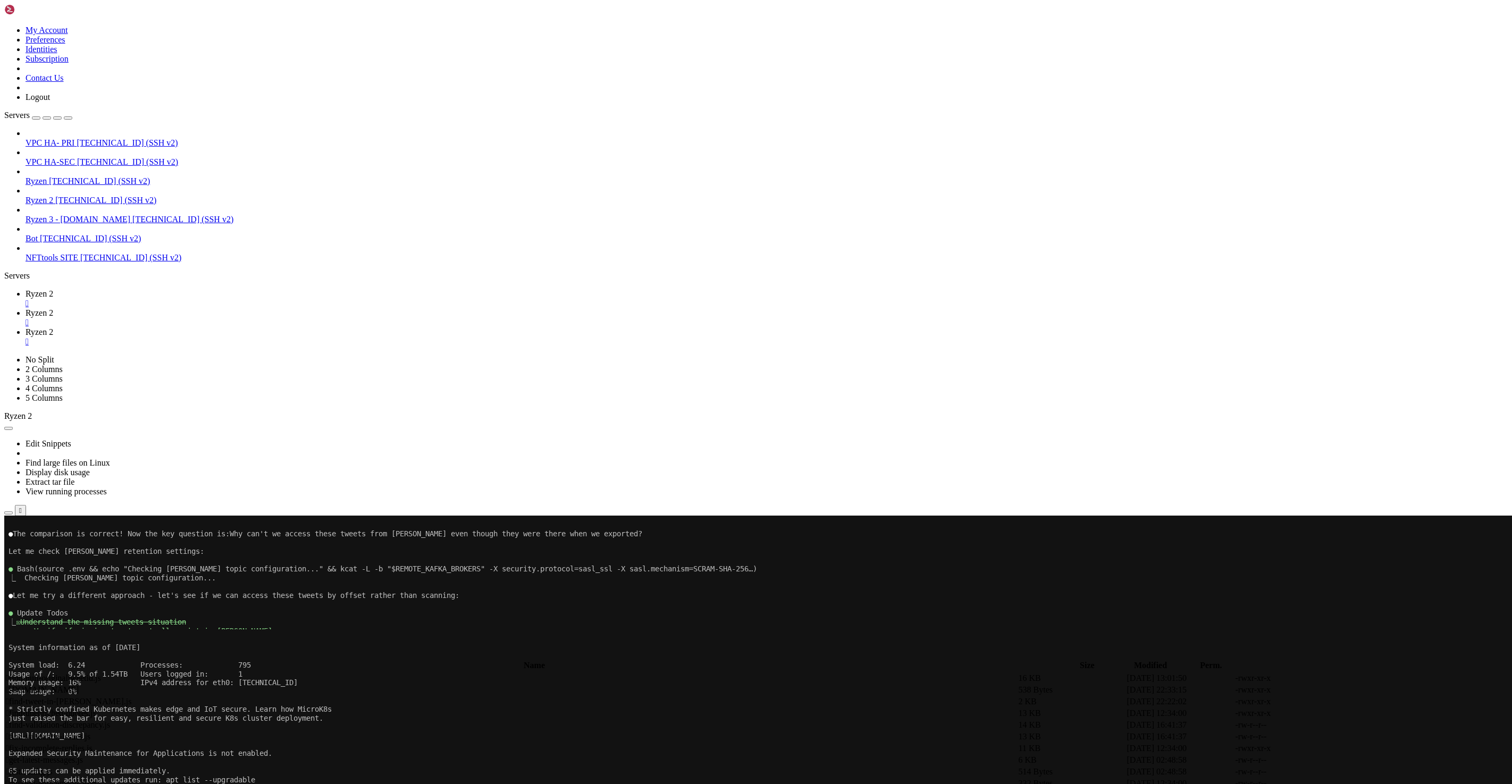
click at [53, 309] on span "Ryzen 2" at bounding box center [39, 313] width 28 height 9
click at [53, 289] on span "Ryzen 2" at bounding box center [39, 293] width 28 height 9
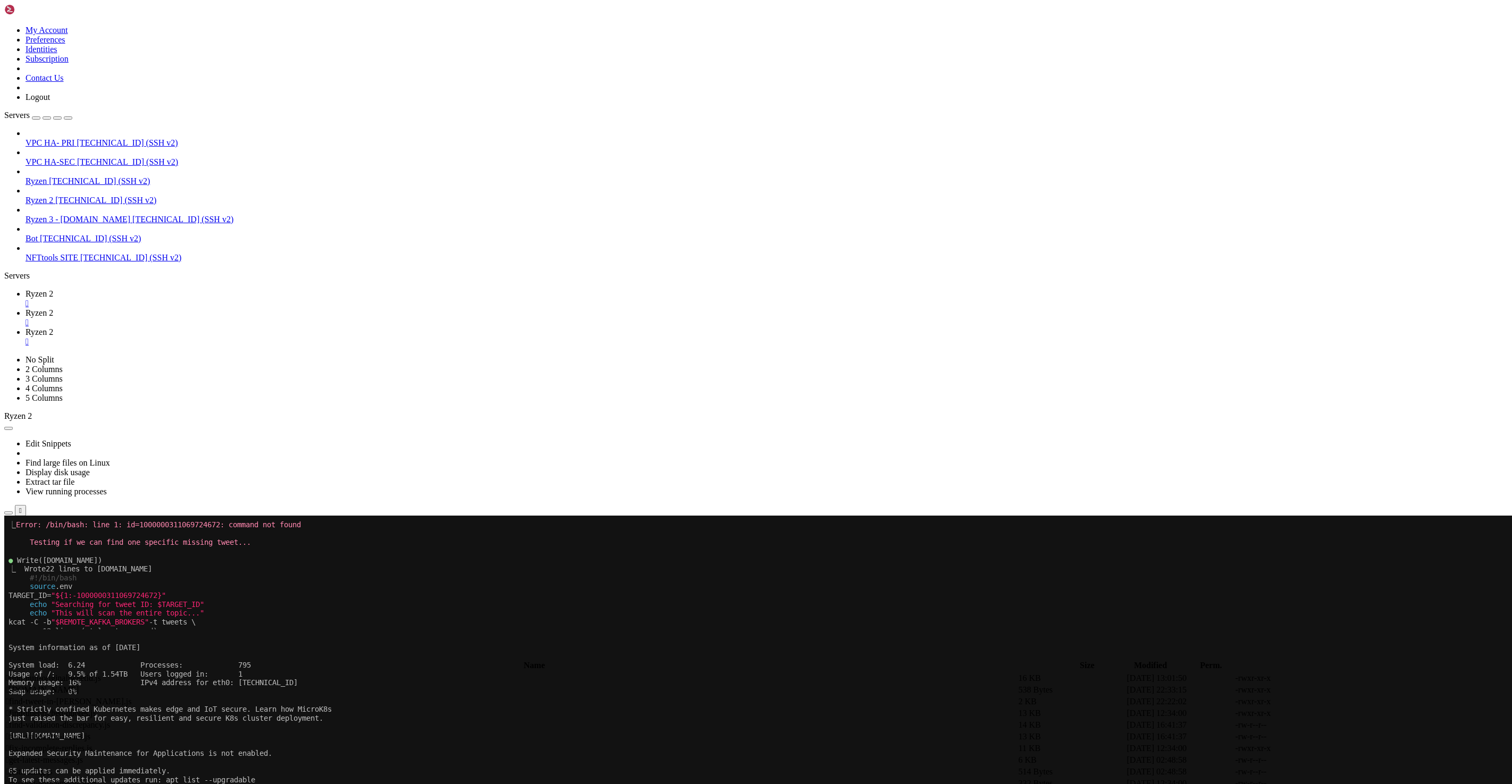
scroll to position [6921, 0]
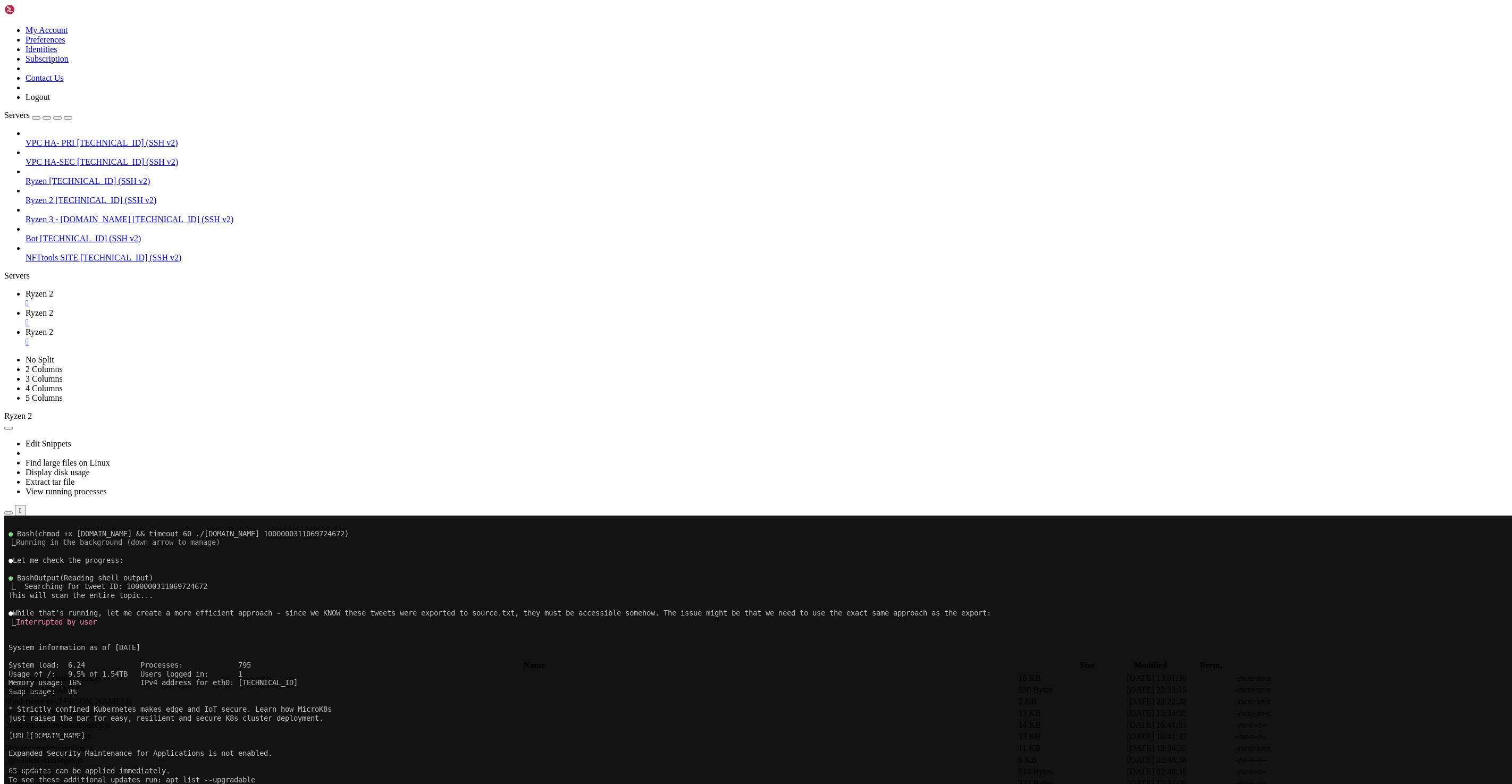
click at [53, 309] on span "Ryzen 2" at bounding box center [39, 313] width 28 height 9
click at [53, 327] on span "Ryzen 2" at bounding box center [39, 331] width 28 height 9
click at [53, 289] on span "Ryzen 2" at bounding box center [39, 293] width 28 height 9
click at [74, 689] on x-row "1000000311069724700" at bounding box center [693, 691] width 1368 height 9
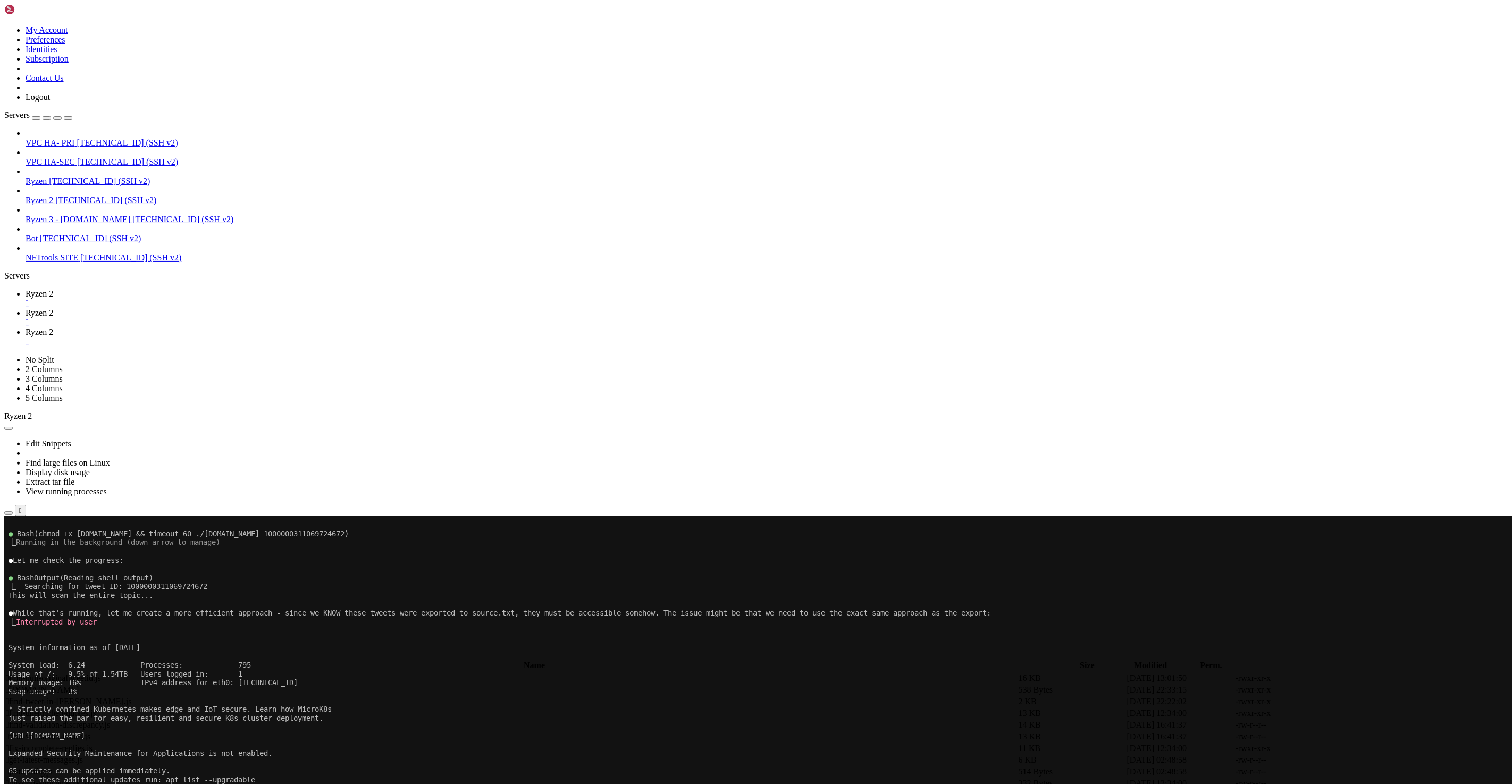
copy x-row "1000000311069724700"
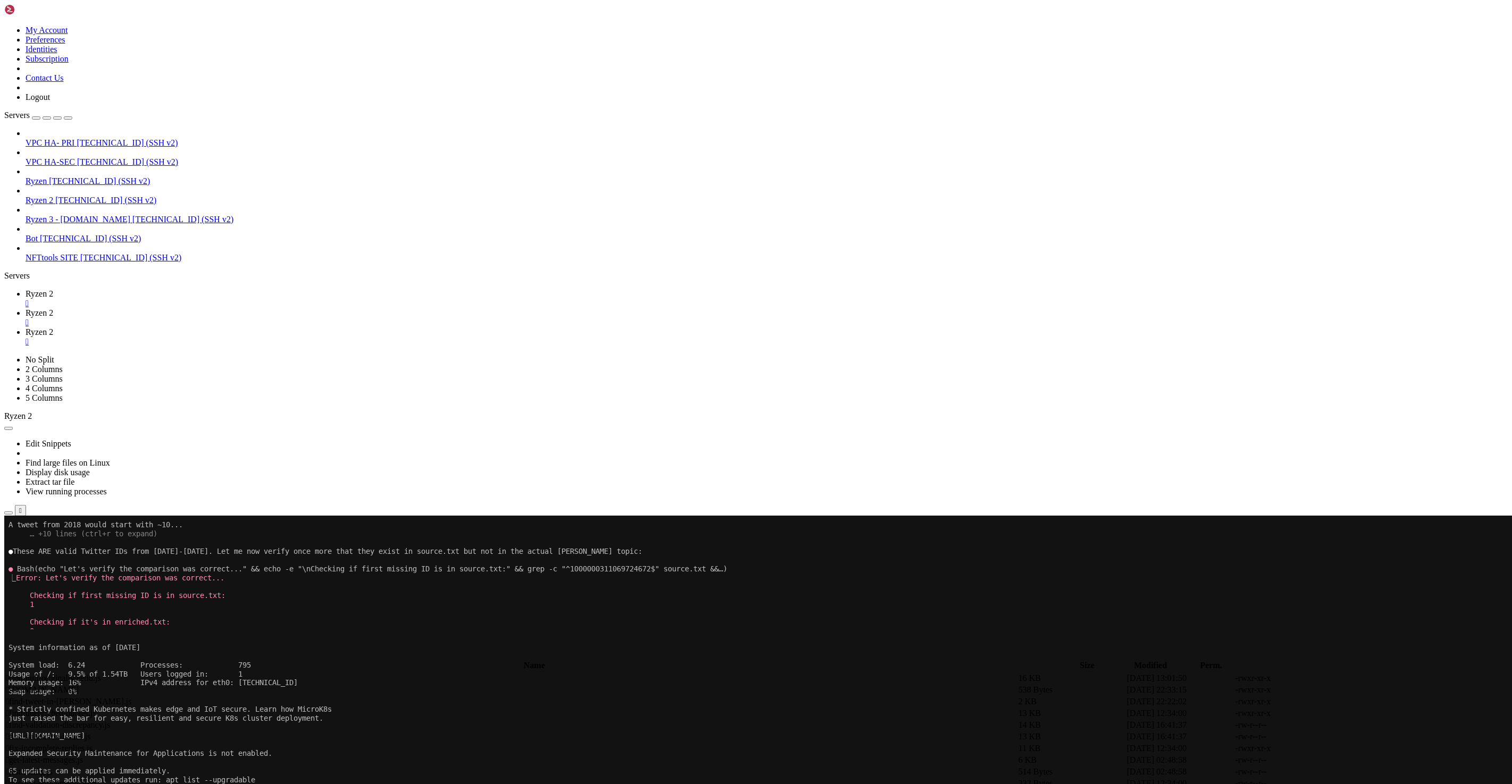
scroll to position [7300, 0]
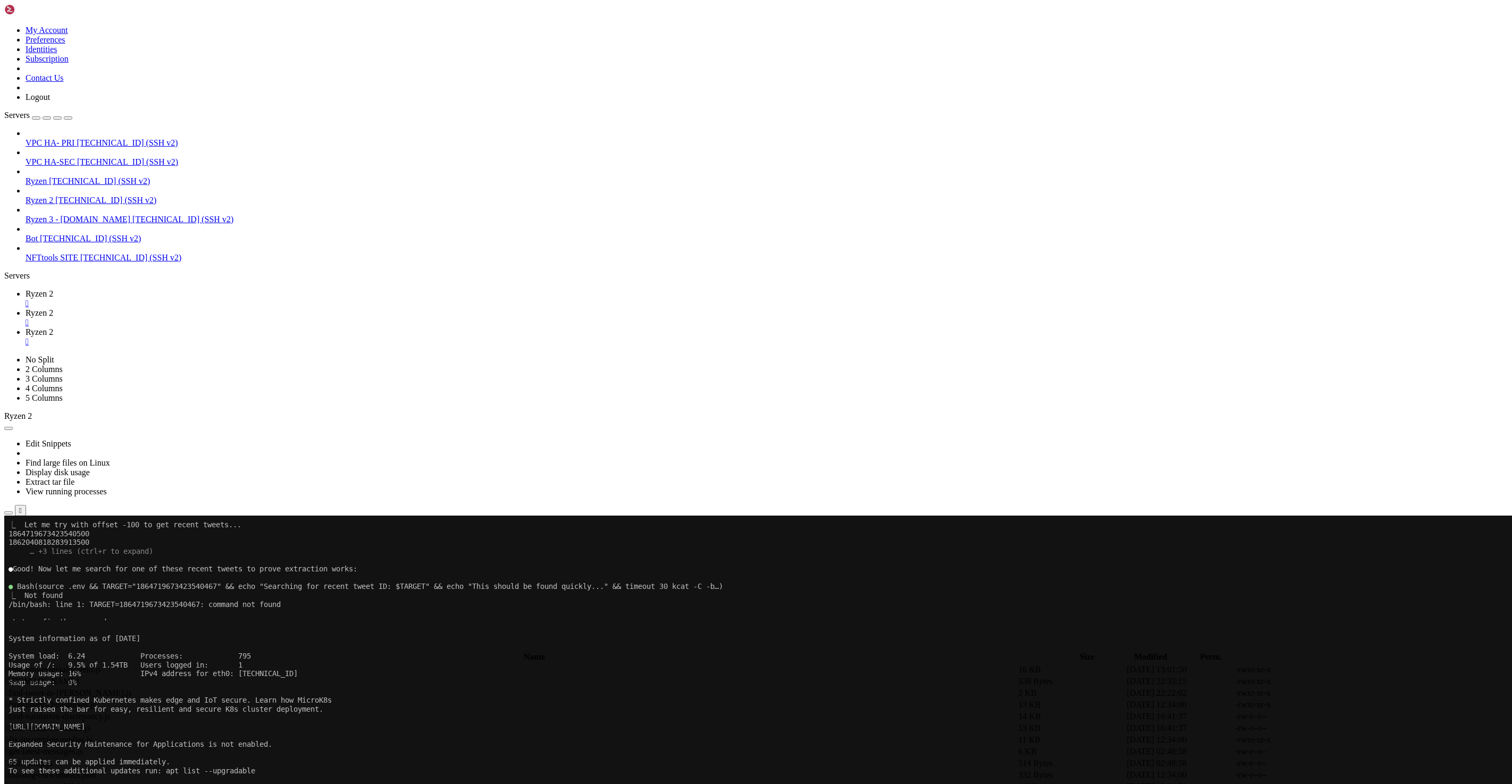
scroll to position [7654, 0]
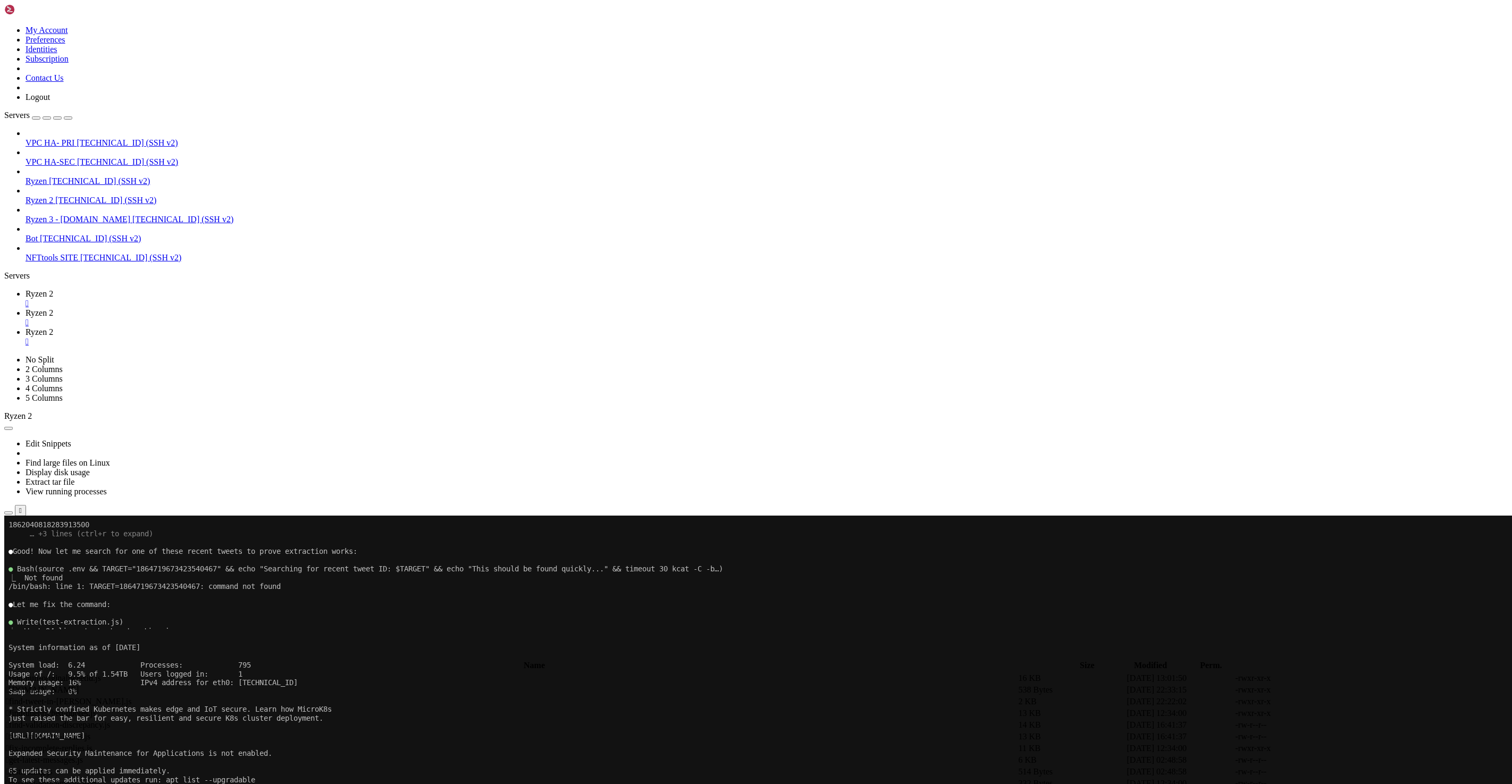
scroll to position [7733, 0]
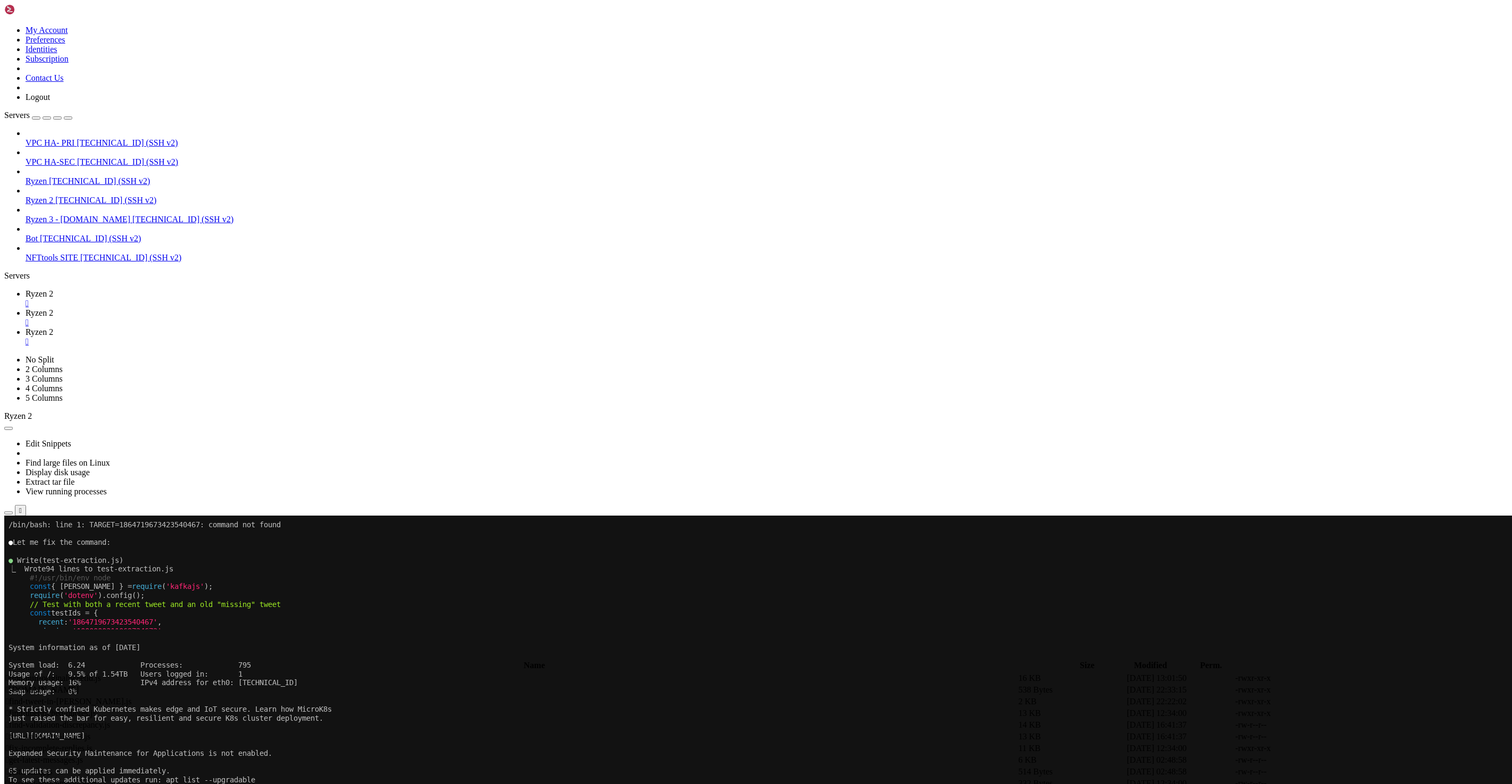
click at [221, 309] on link "Ryzen 2 " at bounding box center [766, 318] width 1482 height 19
drag, startPoint x: 280, startPoint y: 1001, endPoint x: 317, endPoint y: 1001, distance: 37.0
copy x-row "./quick_[DOMAIN_NAME]"
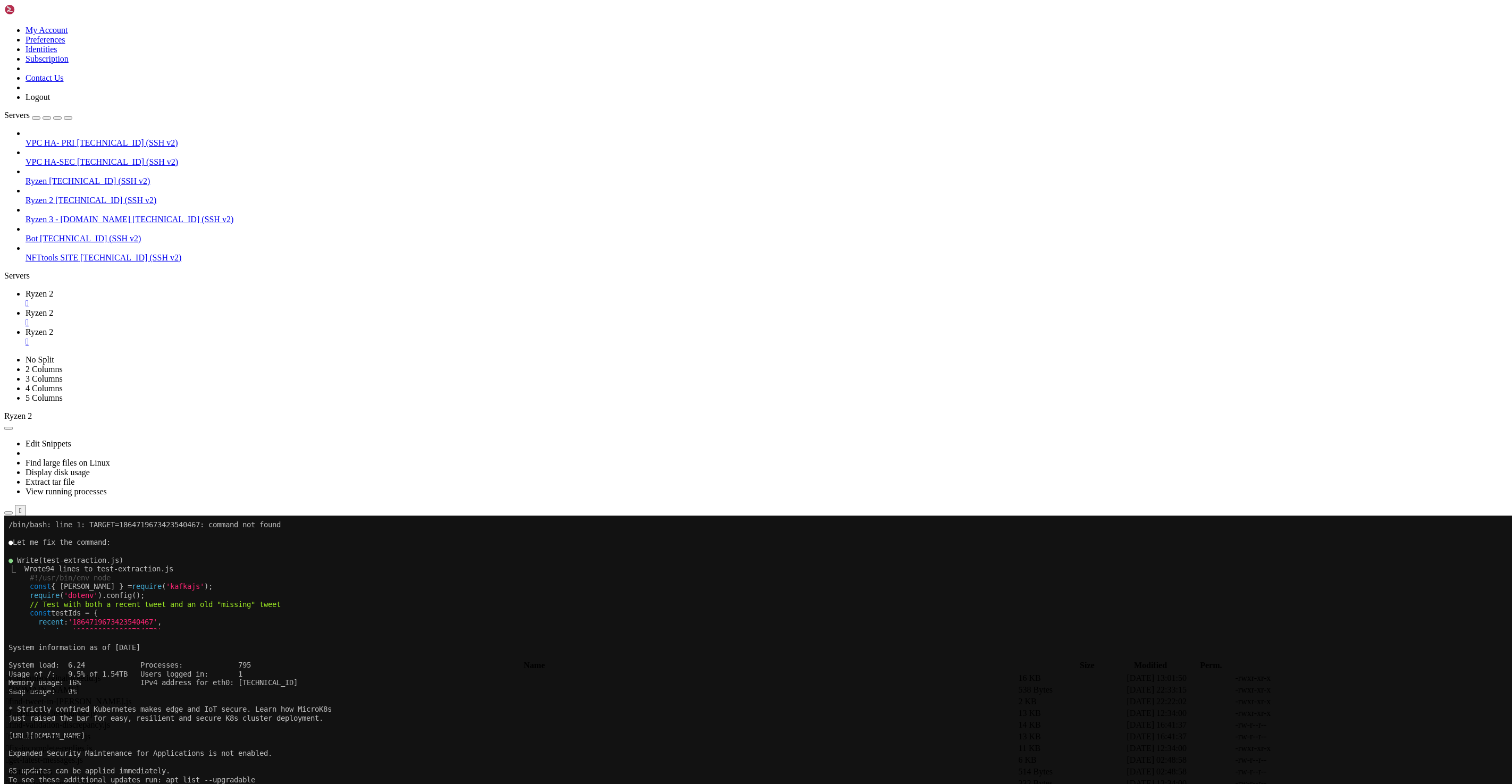
click at [53, 289] on span "Ryzen 2" at bounding box center [39, 293] width 28 height 9
click at [271, 783] on x-row at bounding box center [693, 789] width 1368 height 9
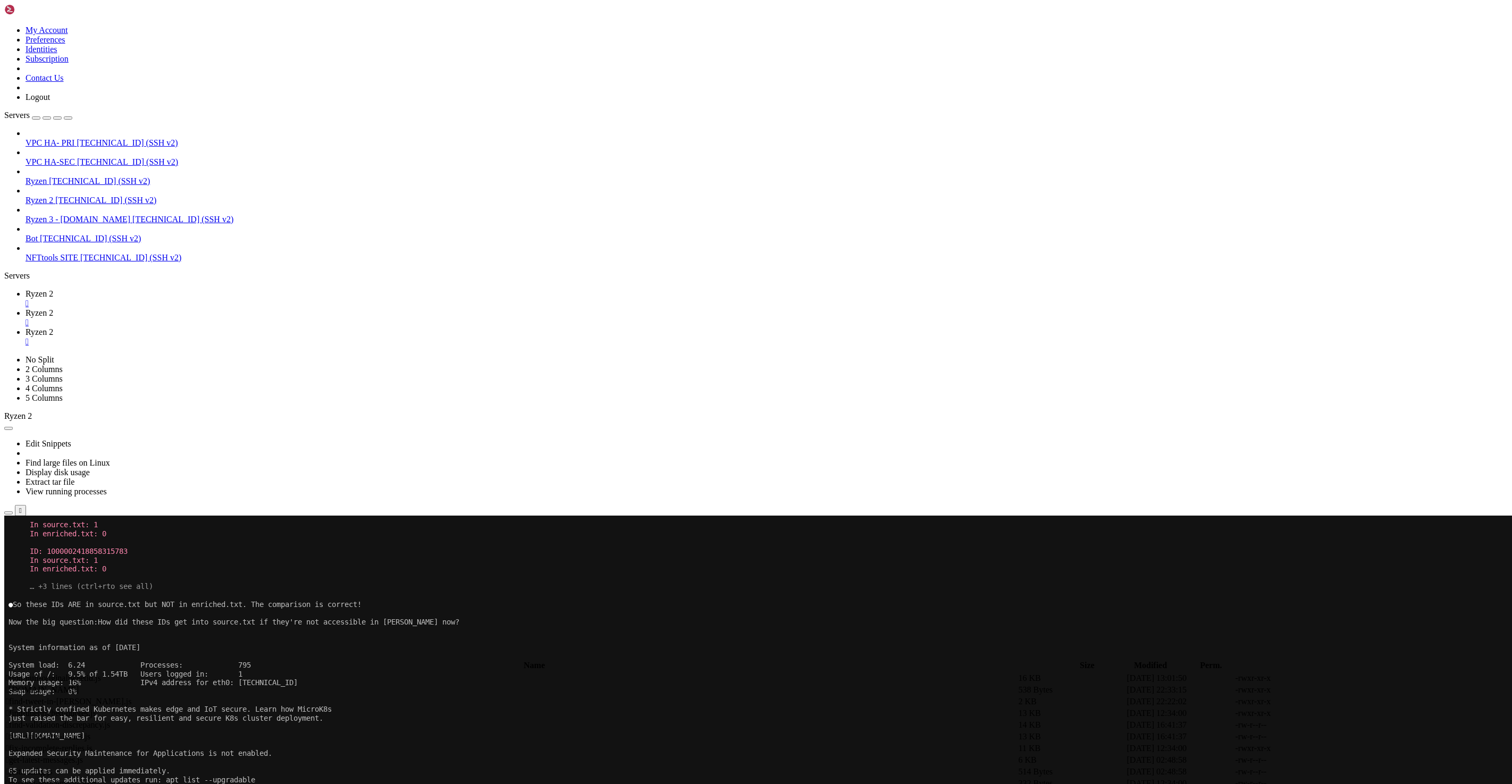
scroll to position [10103, 0]
click at [53, 327] on span "Ryzen 2" at bounding box center [39, 331] width 28 height 9
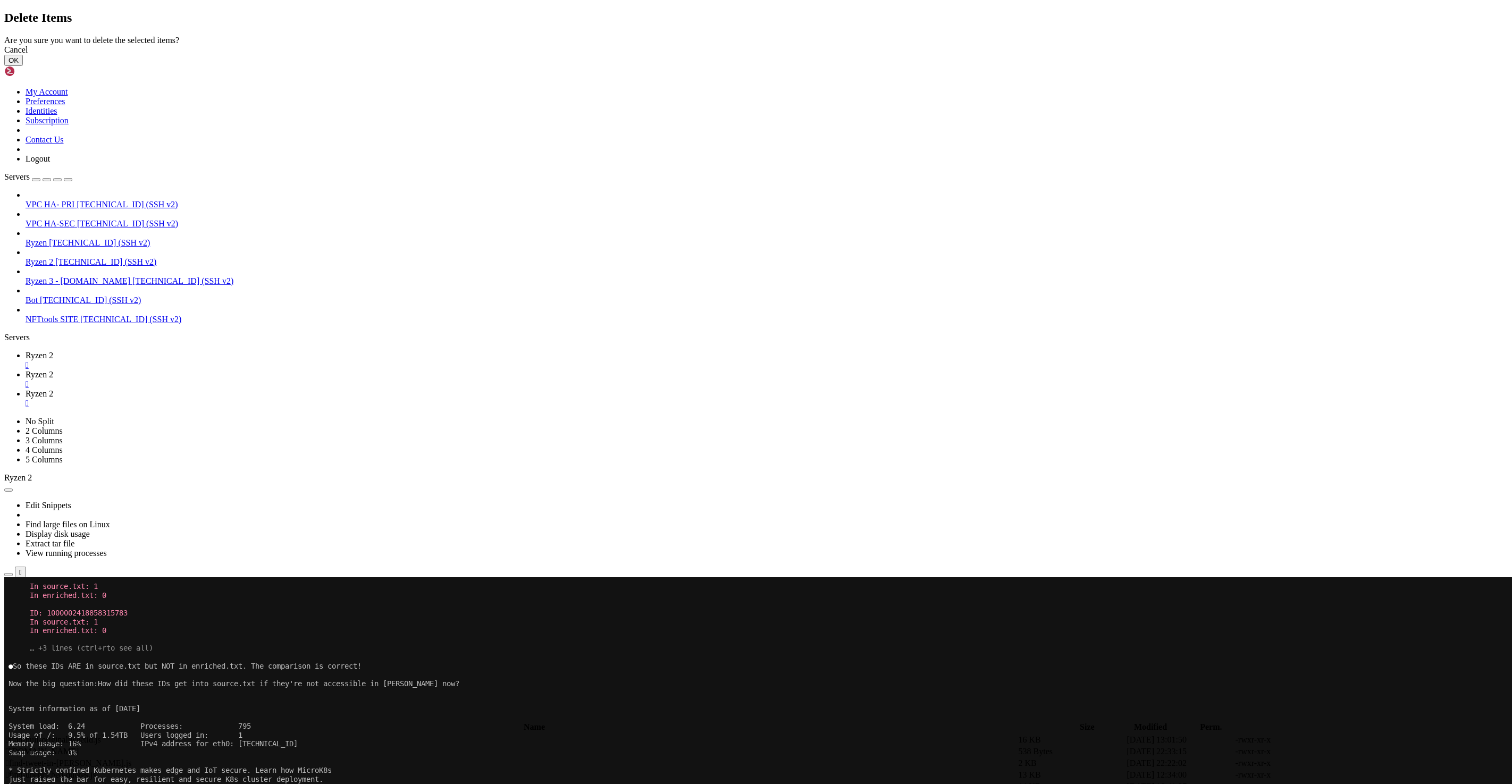
click at [23, 66] on button "OK" at bounding box center [13, 60] width 19 height 11
